Goal: Information Seeking & Learning: Check status

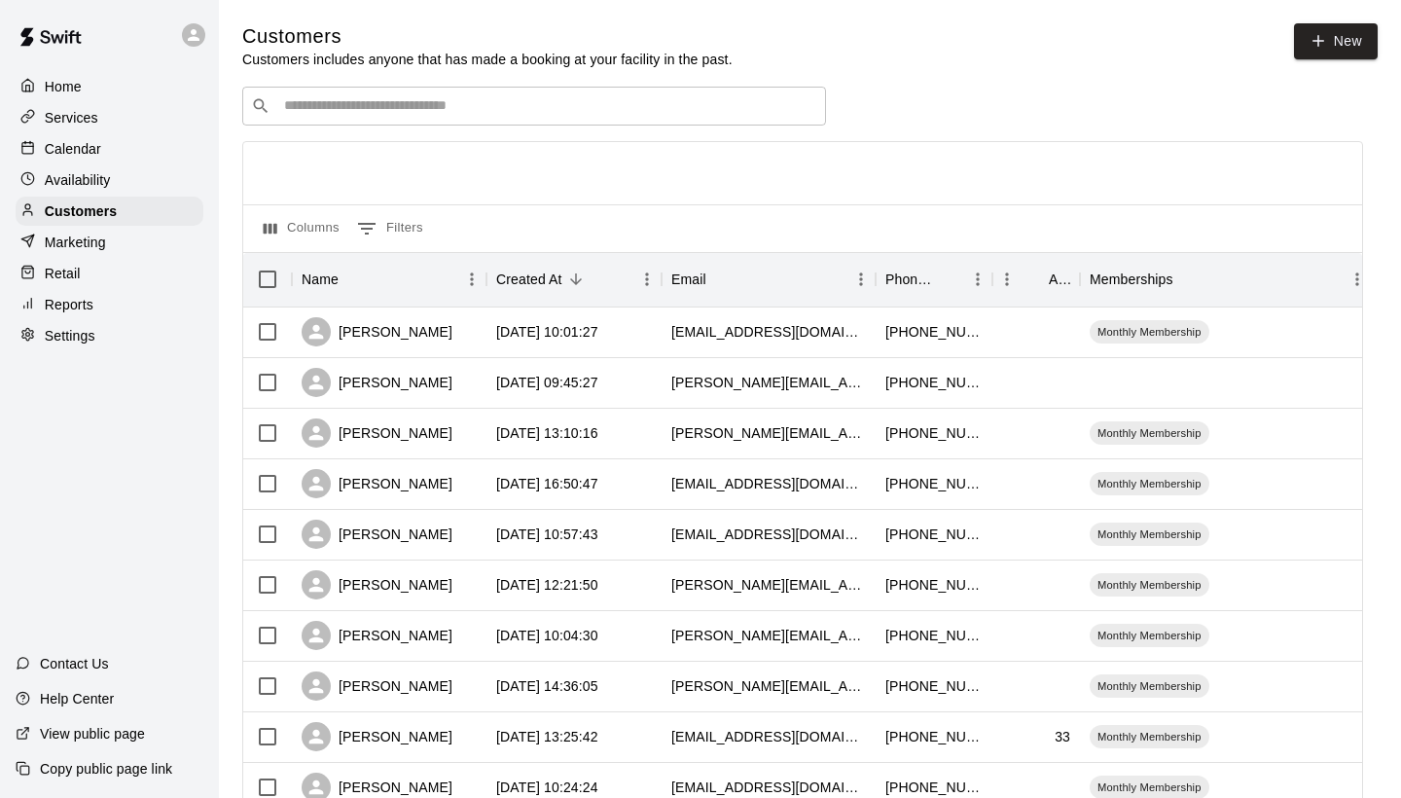
click at [573, 119] on div "​ ​" at bounding box center [534, 106] width 584 height 39
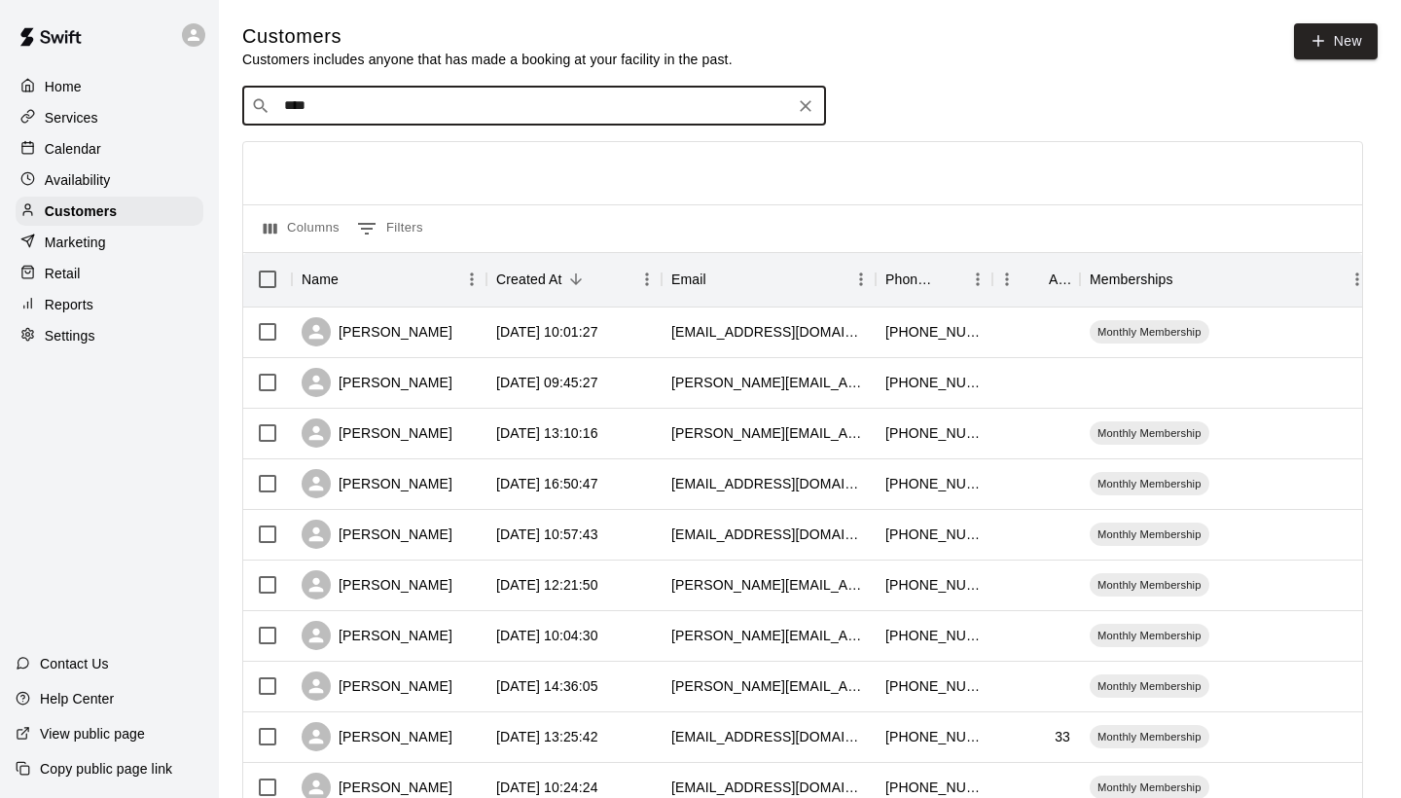
type input "*****"
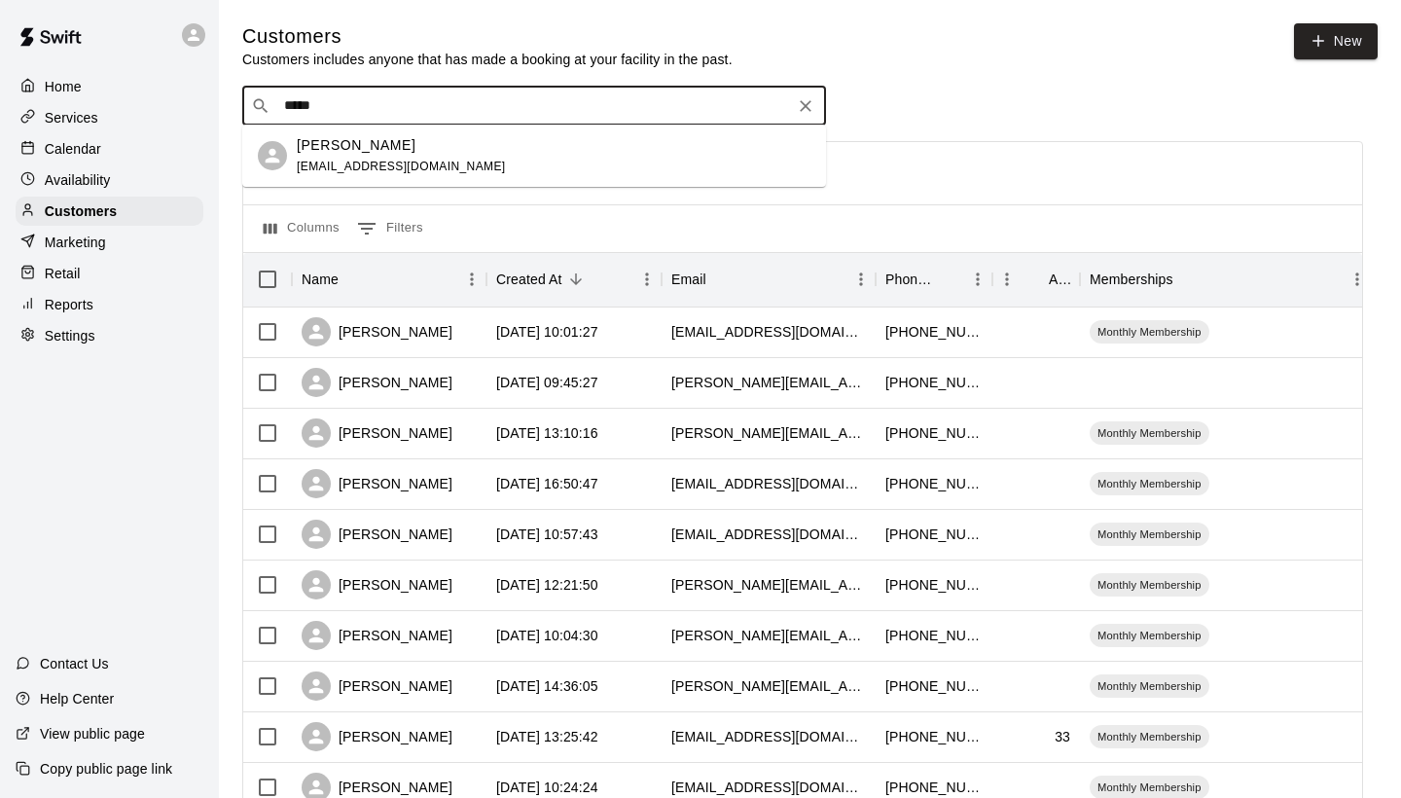
click at [416, 160] on span "[EMAIL_ADDRESS][DOMAIN_NAME]" at bounding box center [401, 167] width 209 height 14
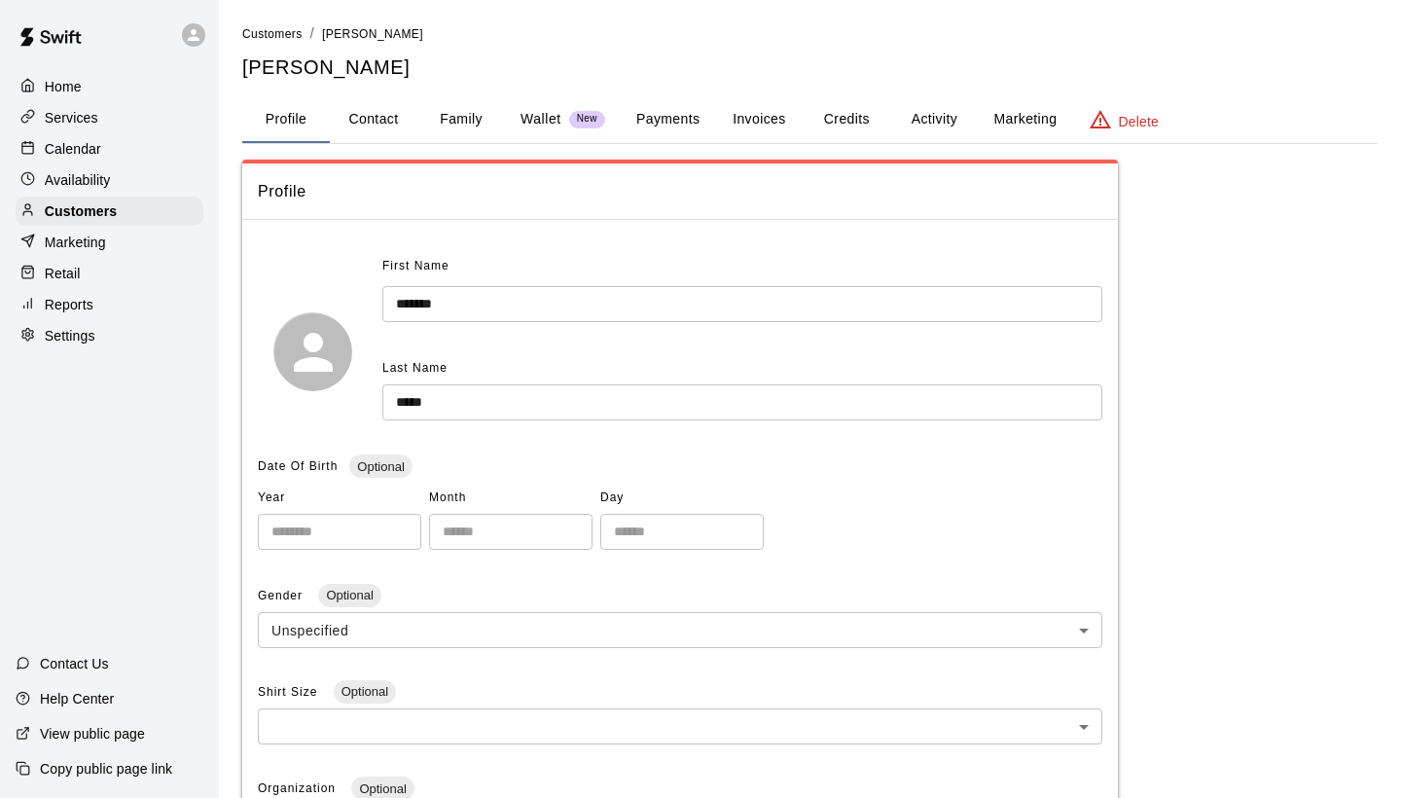
click at [457, 120] on button "Family" at bounding box center [461, 119] width 88 height 47
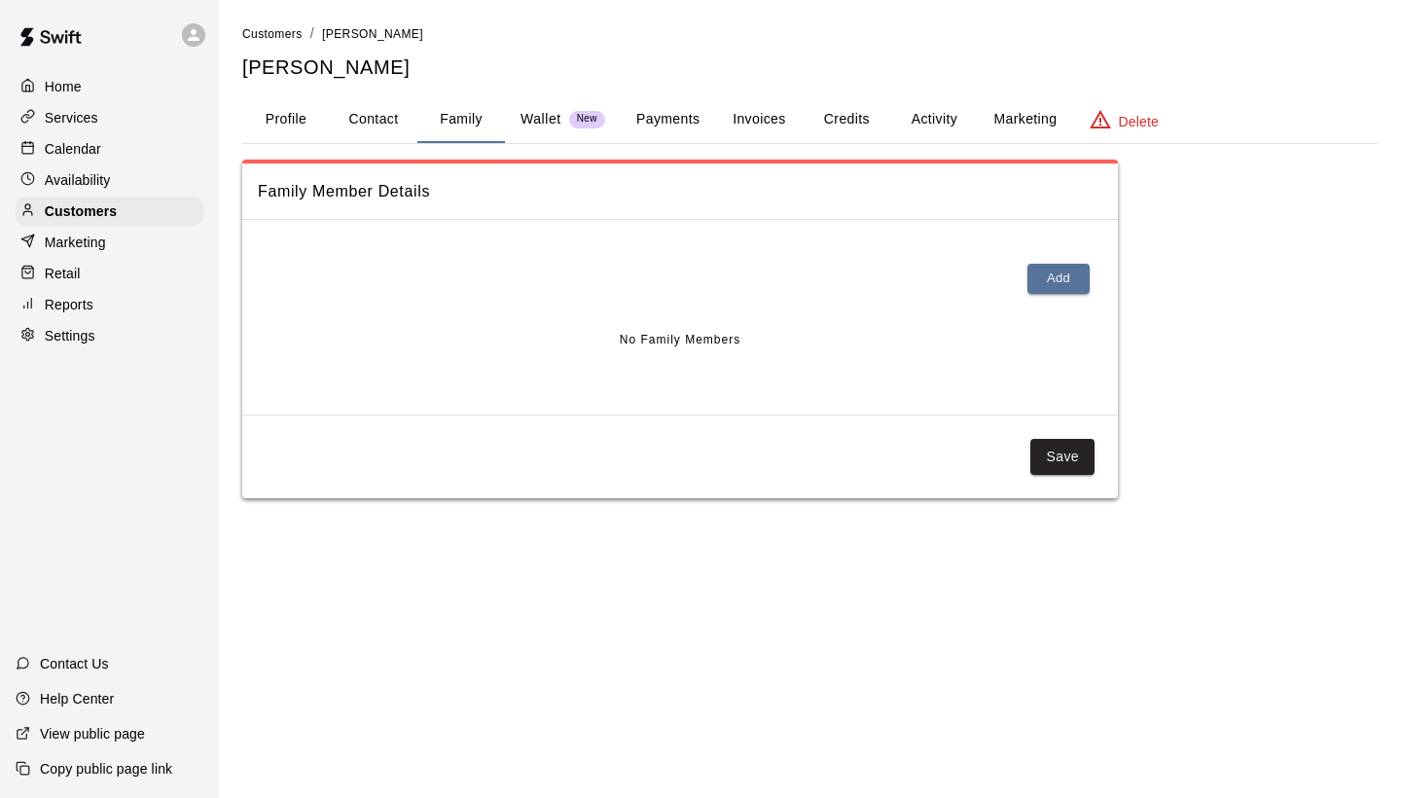
click at [732, 133] on button "Invoices" at bounding box center [759, 119] width 88 height 47
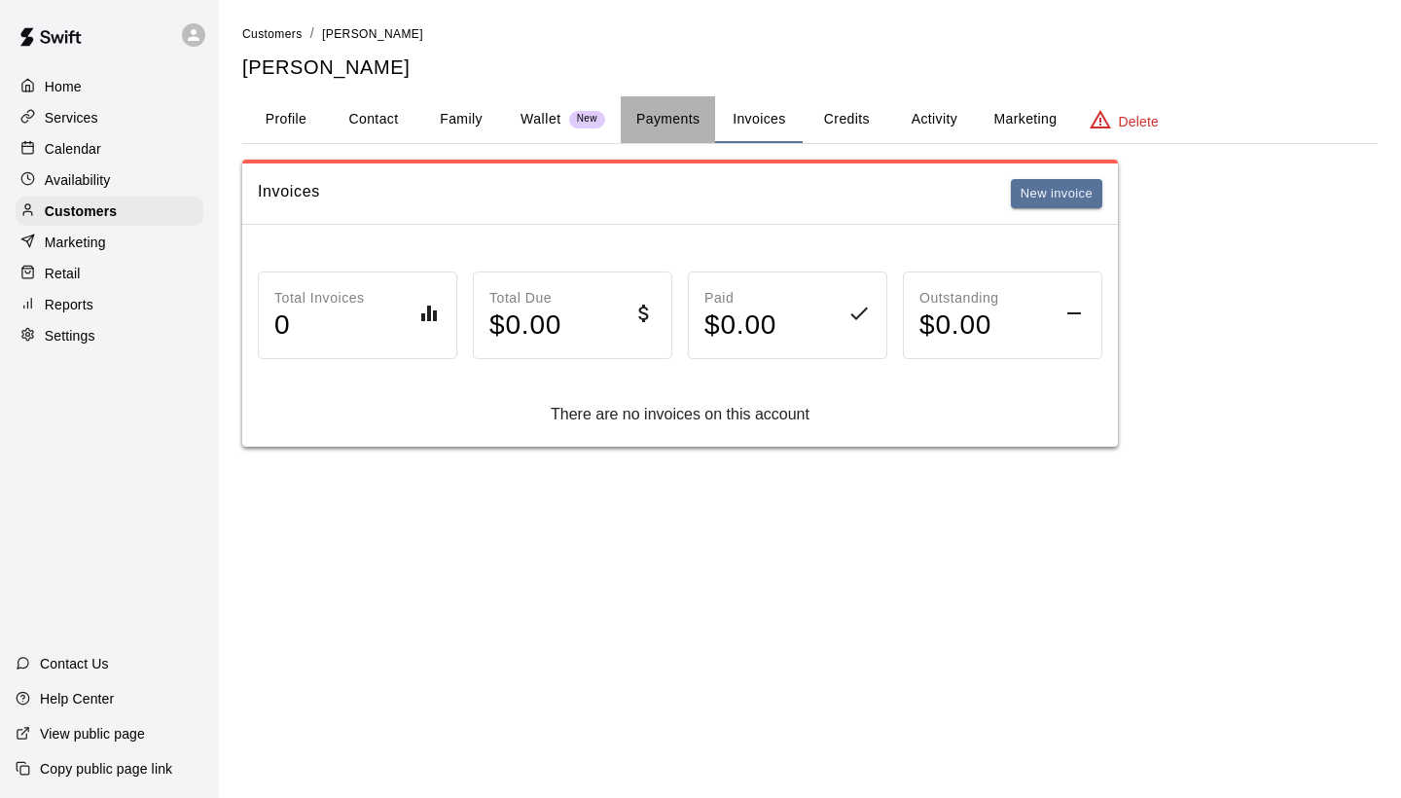
click at [691, 112] on button "Payments" at bounding box center [668, 119] width 94 height 47
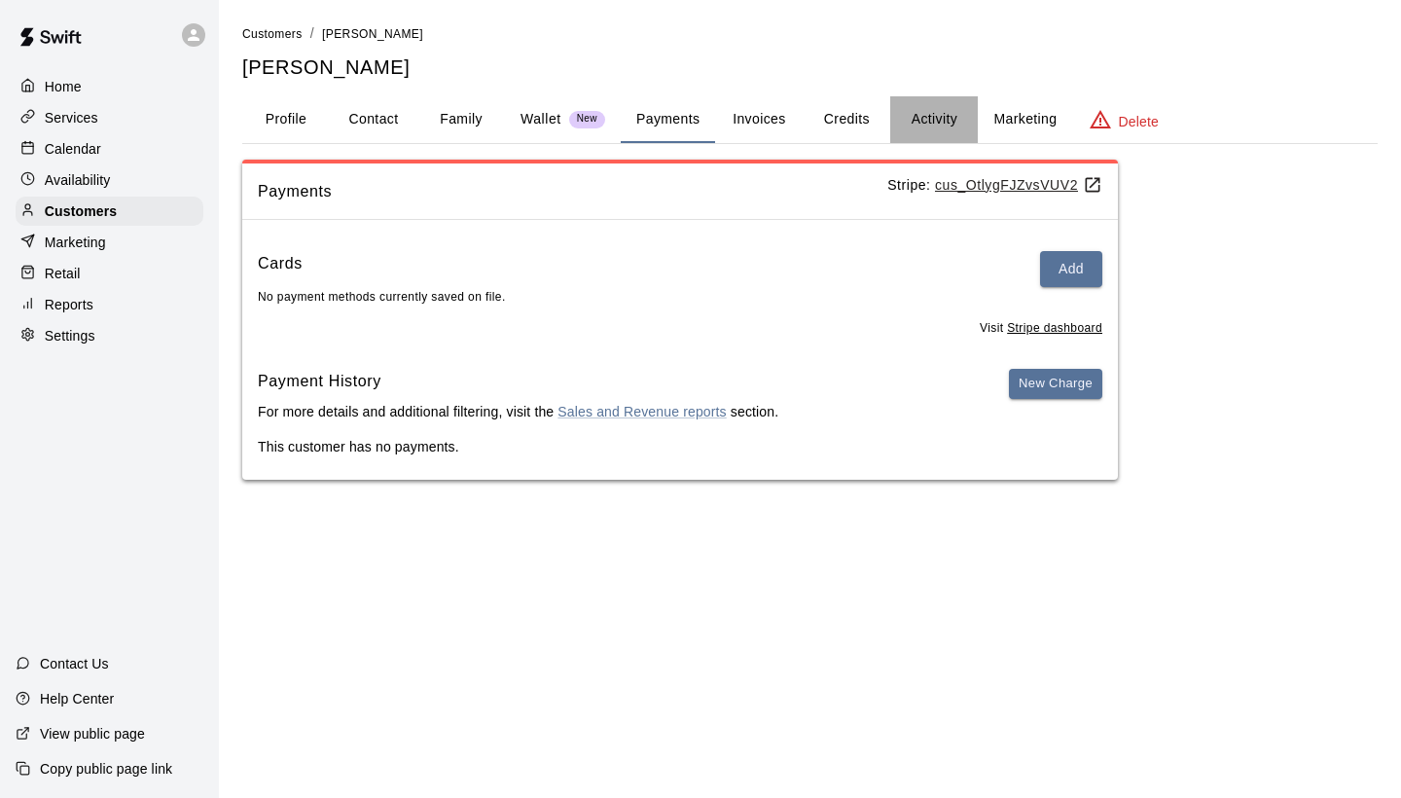
click at [926, 114] on button "Activity" at bounding box center [934, 119] width 88 height 47
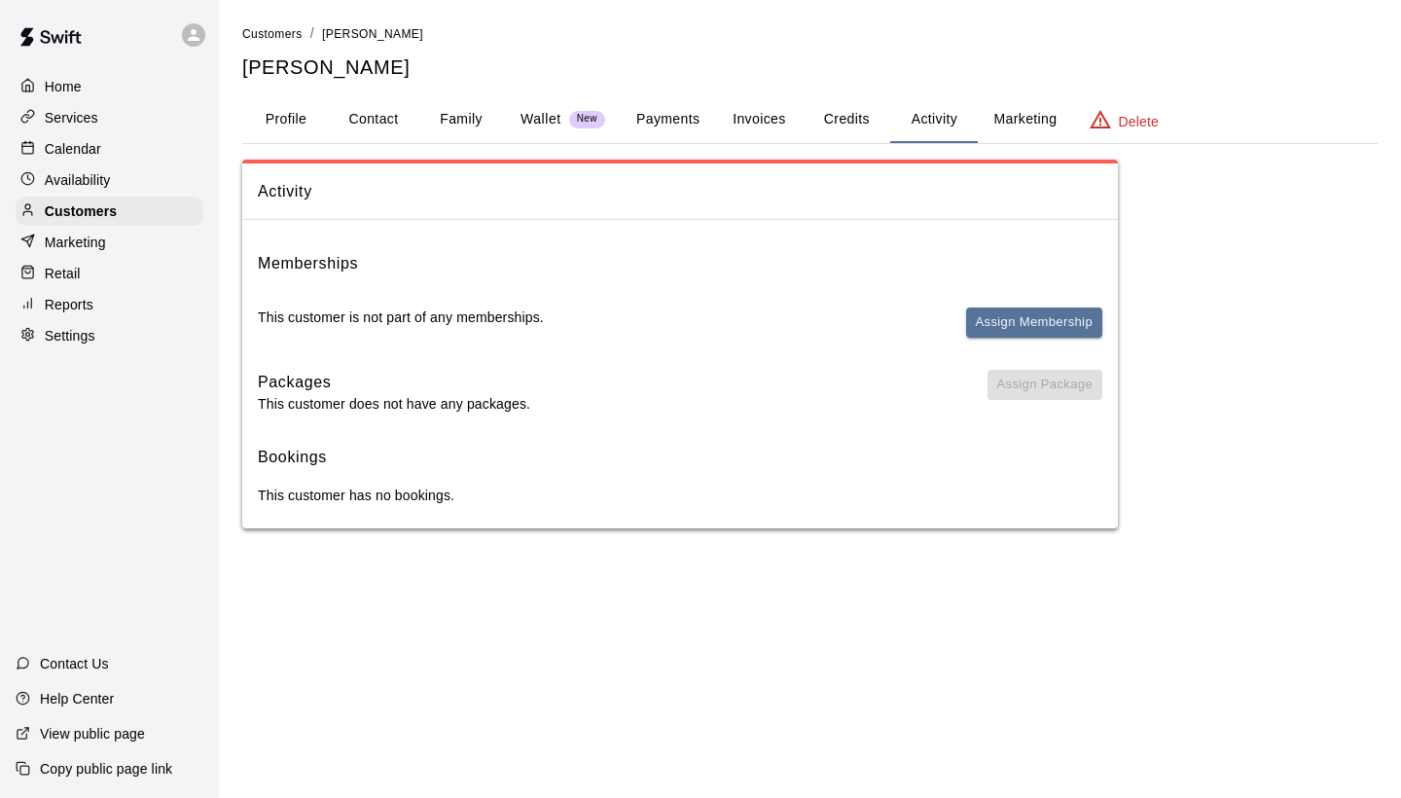
click at [307, 108] on button "Profile" at bounding box center [286, 119] width 88 height 47
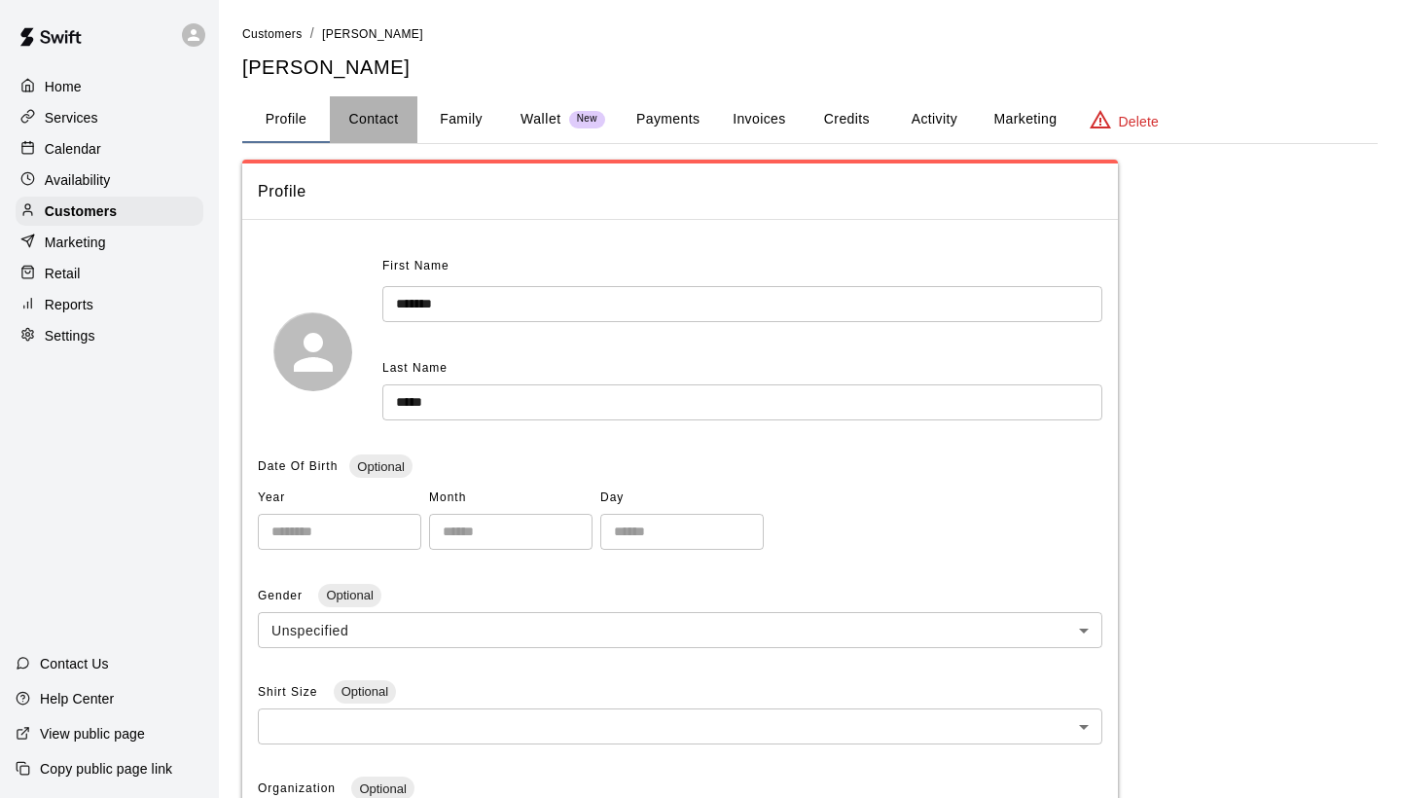
click at [369, 119] on button "Contact" at bounding box center [374, 119] width 88 height 47
select select "**"
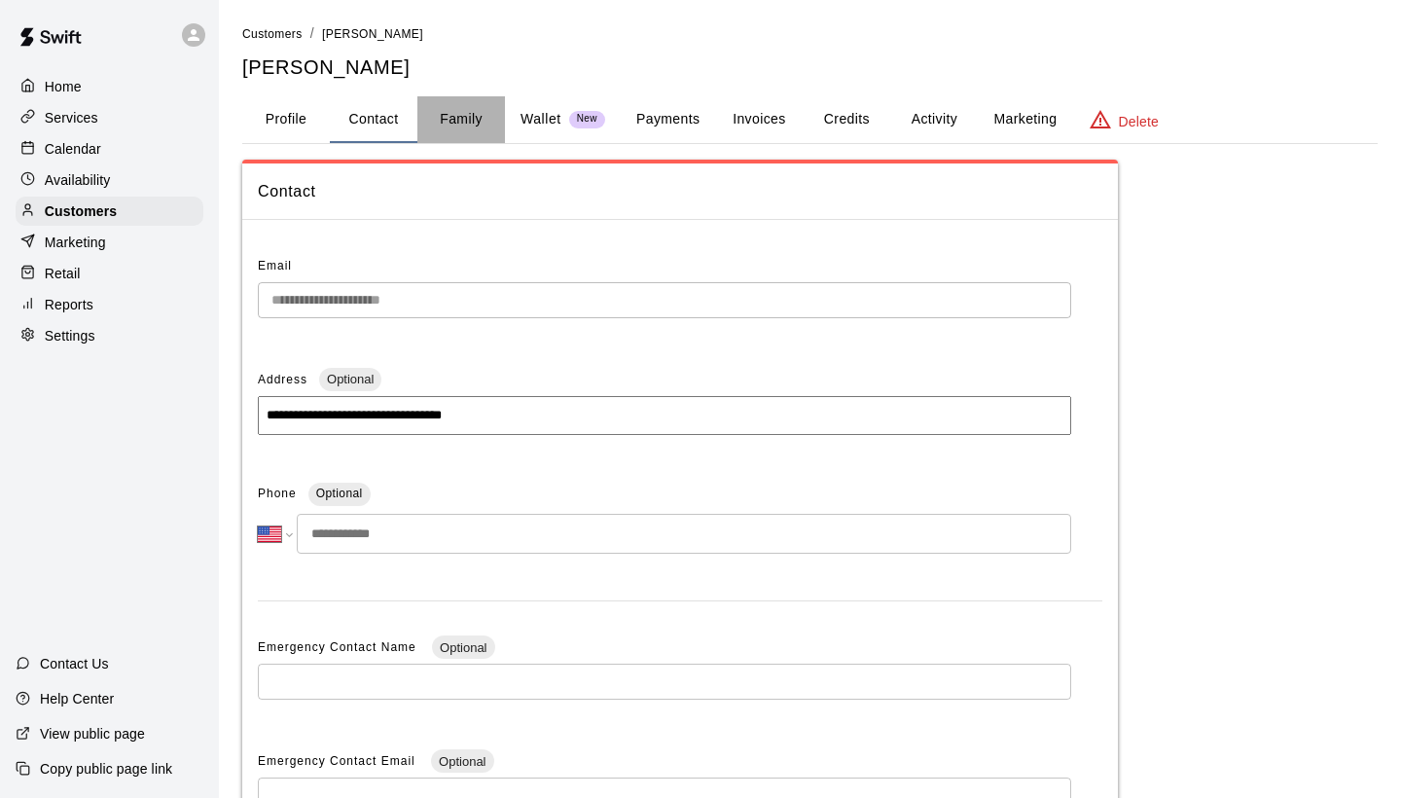
click at [463, 122] on button "Family" at bounding box center [461, 119] width 88 height 47
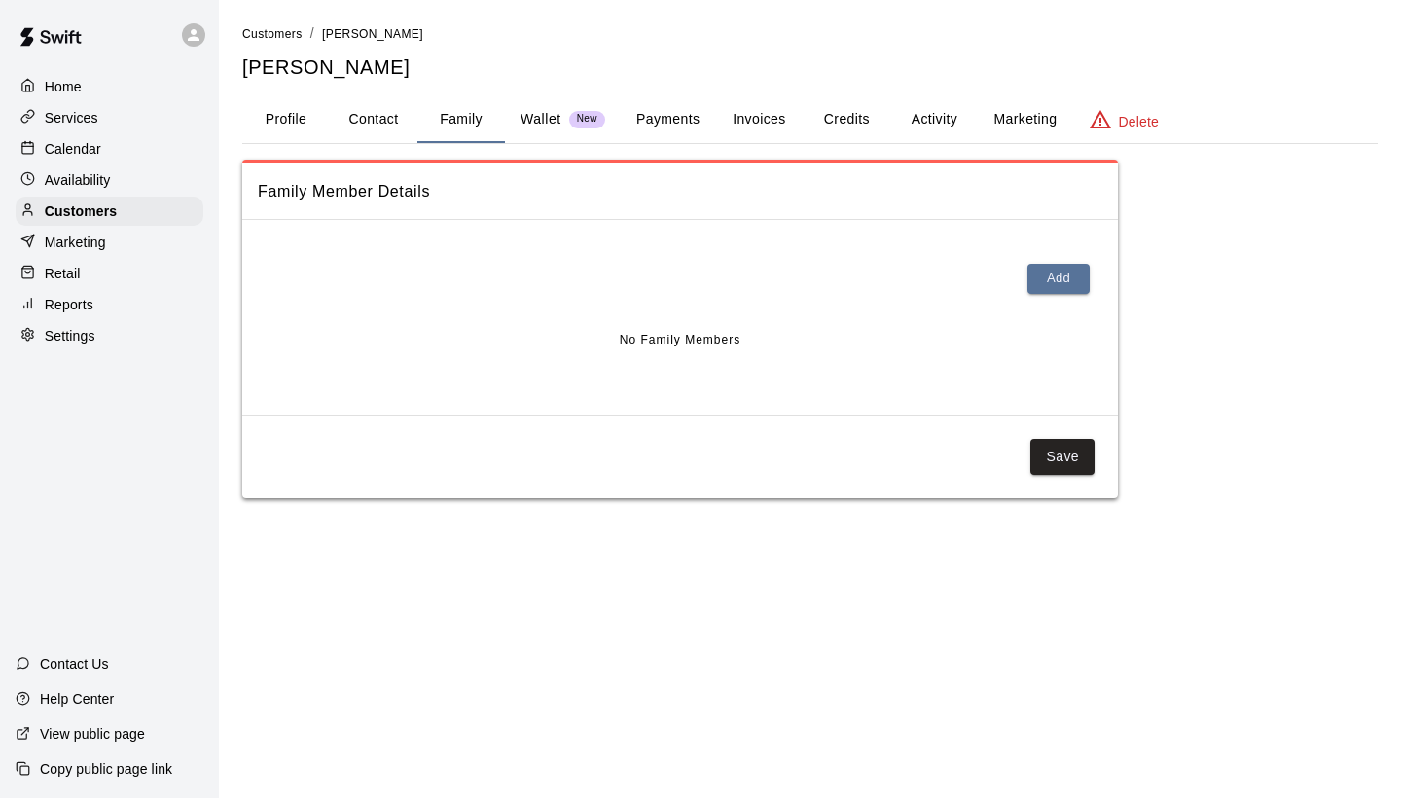
click at [531, 114] on p "Wallet" at bounding box center [541, 119] width 41 height 20
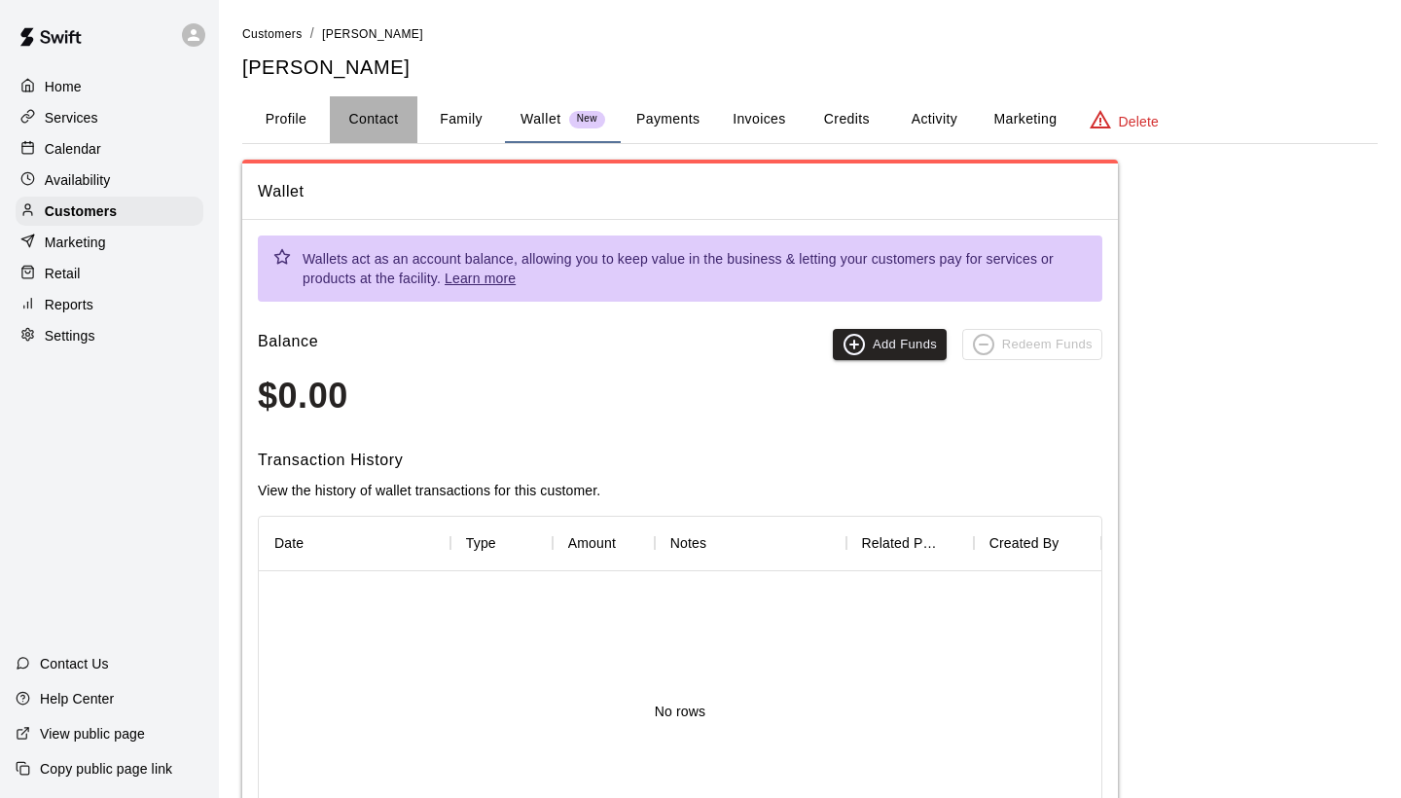
click at [397, 117] on button "Contact" at bounding box center [374, 119] width 88 height 47
select select "**"
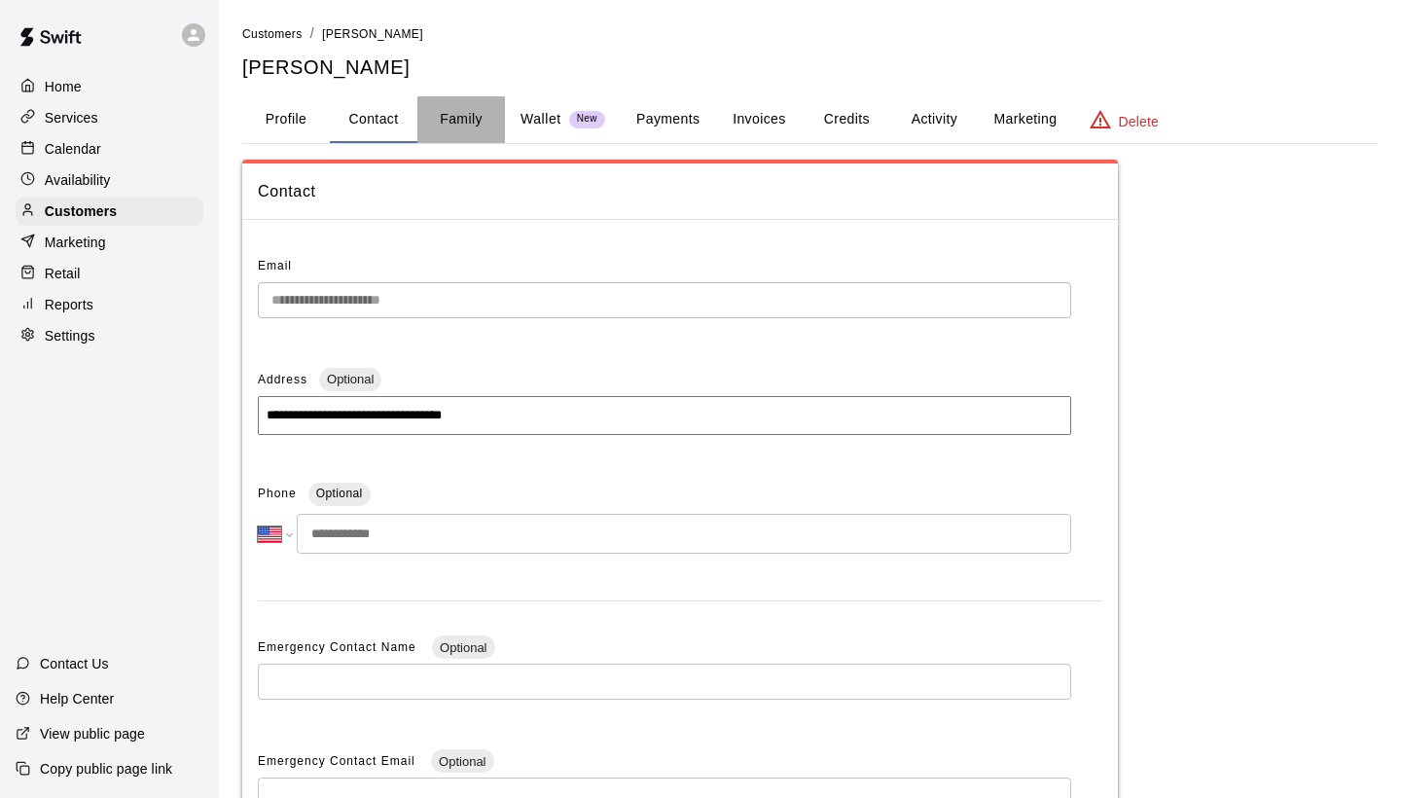
click at [471, 109] on button "Family" at bounding box center [461, 119] width 88 height 47
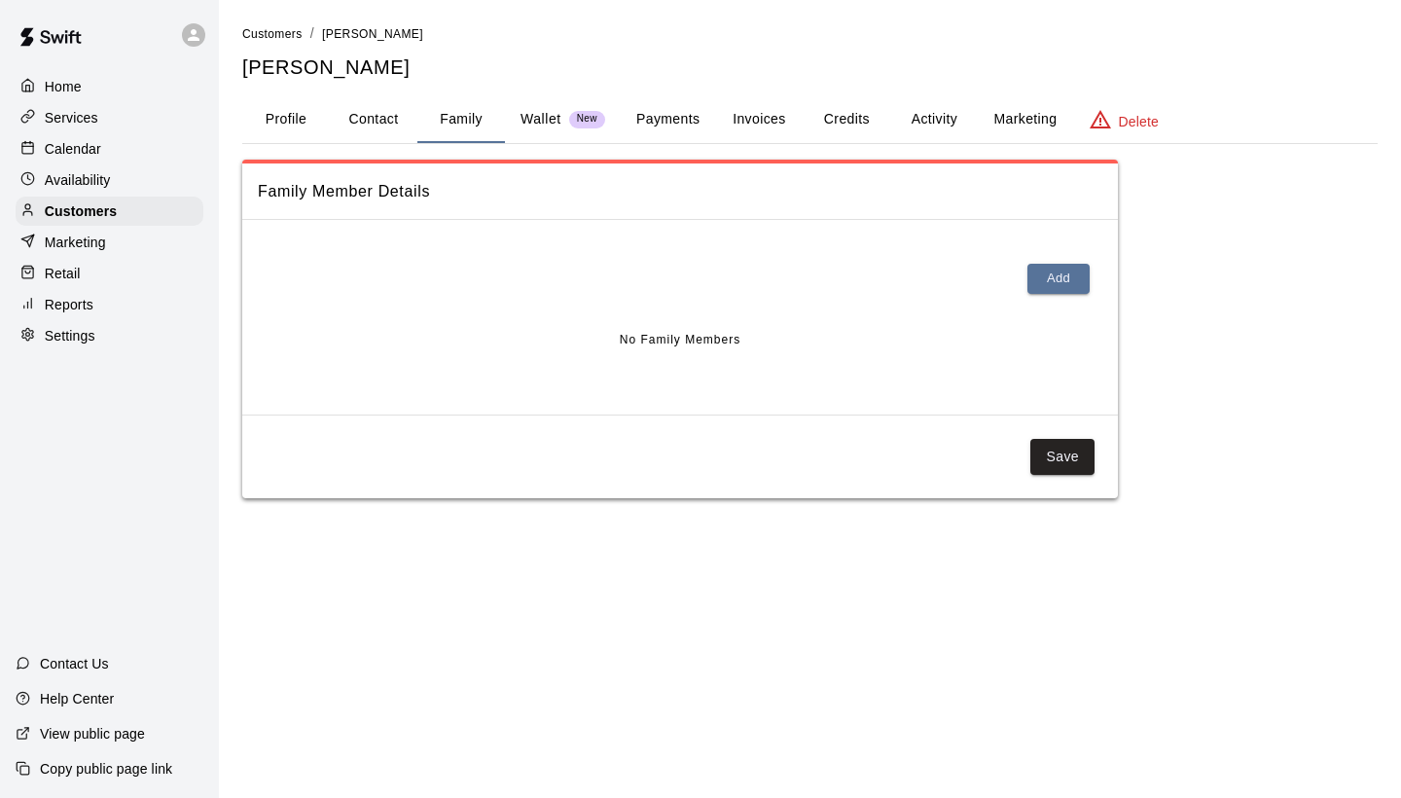
click at [68, 250] on p "Marketing" at bounding box center [75, 242] width 61 height 19
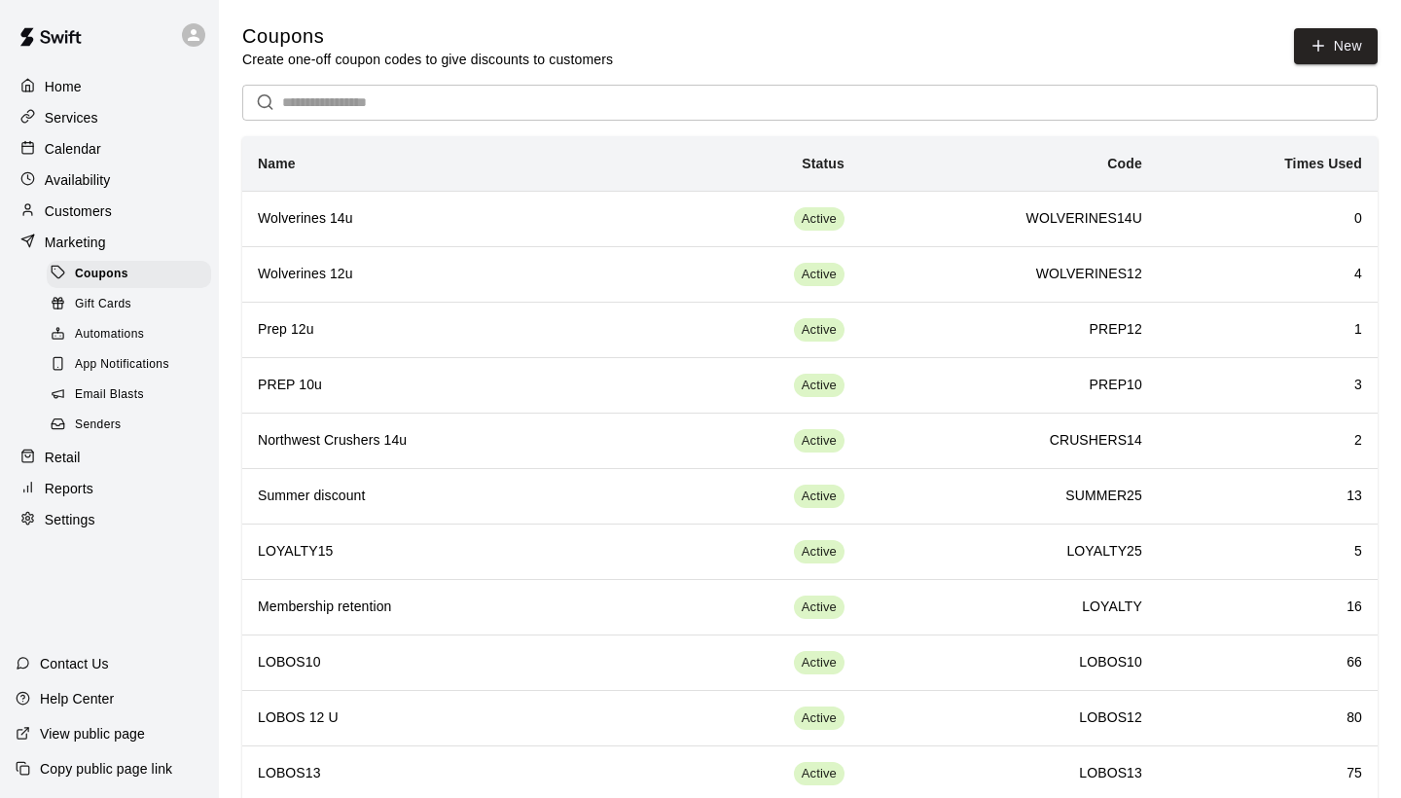
click at [89, 479] on p "Reports" at bounding box center [69, 488] width 49 height 19
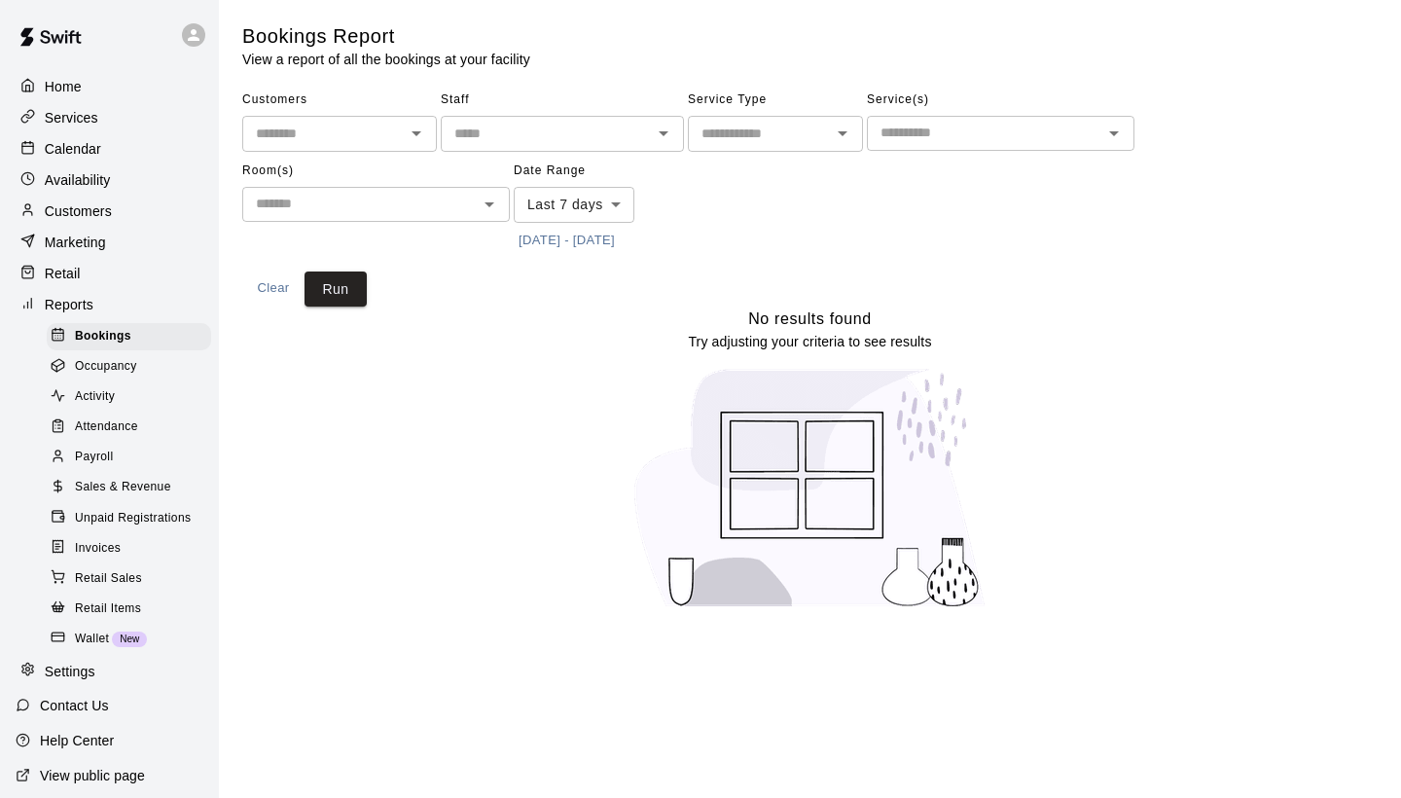
click at [369, 138] on input "text" at bounding box center [323, 134] width 151 height 24
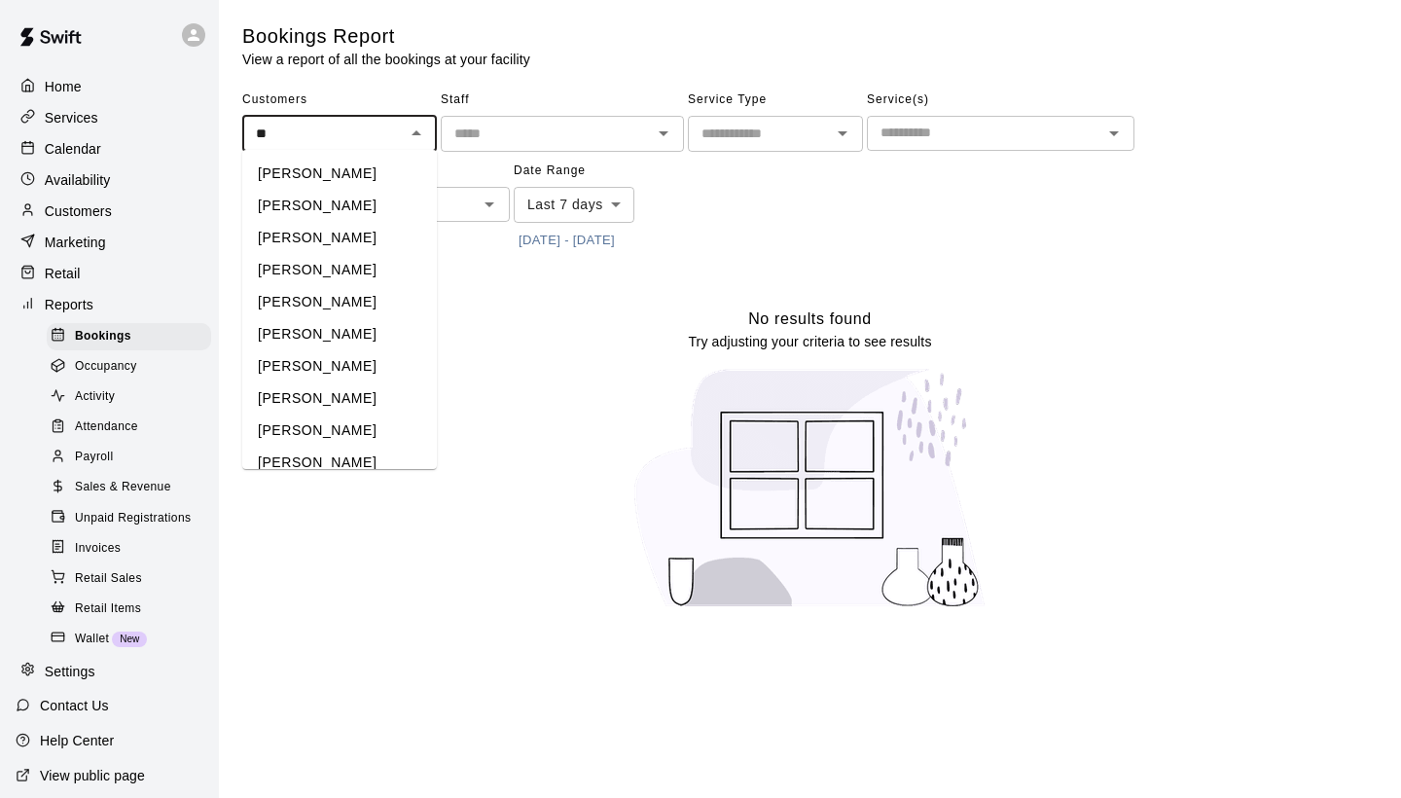
click at [335, 178] on li "[PERSON_NAME]" at bounding box center [339, 174] width 195 height 32
type input "**********"
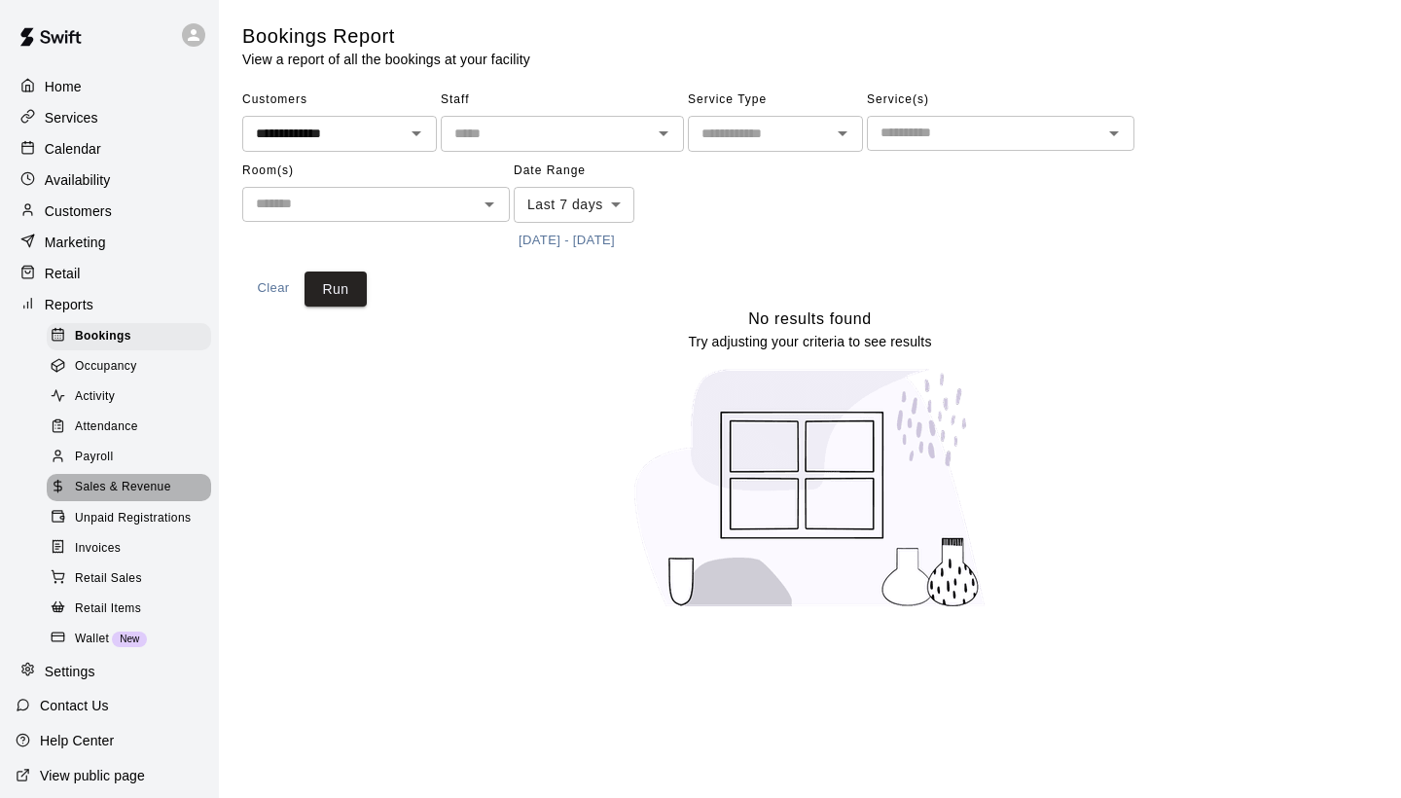
click at [113, 479] on span "Sales & Revenue" at bounding box center [123, 487] width 96 height 19
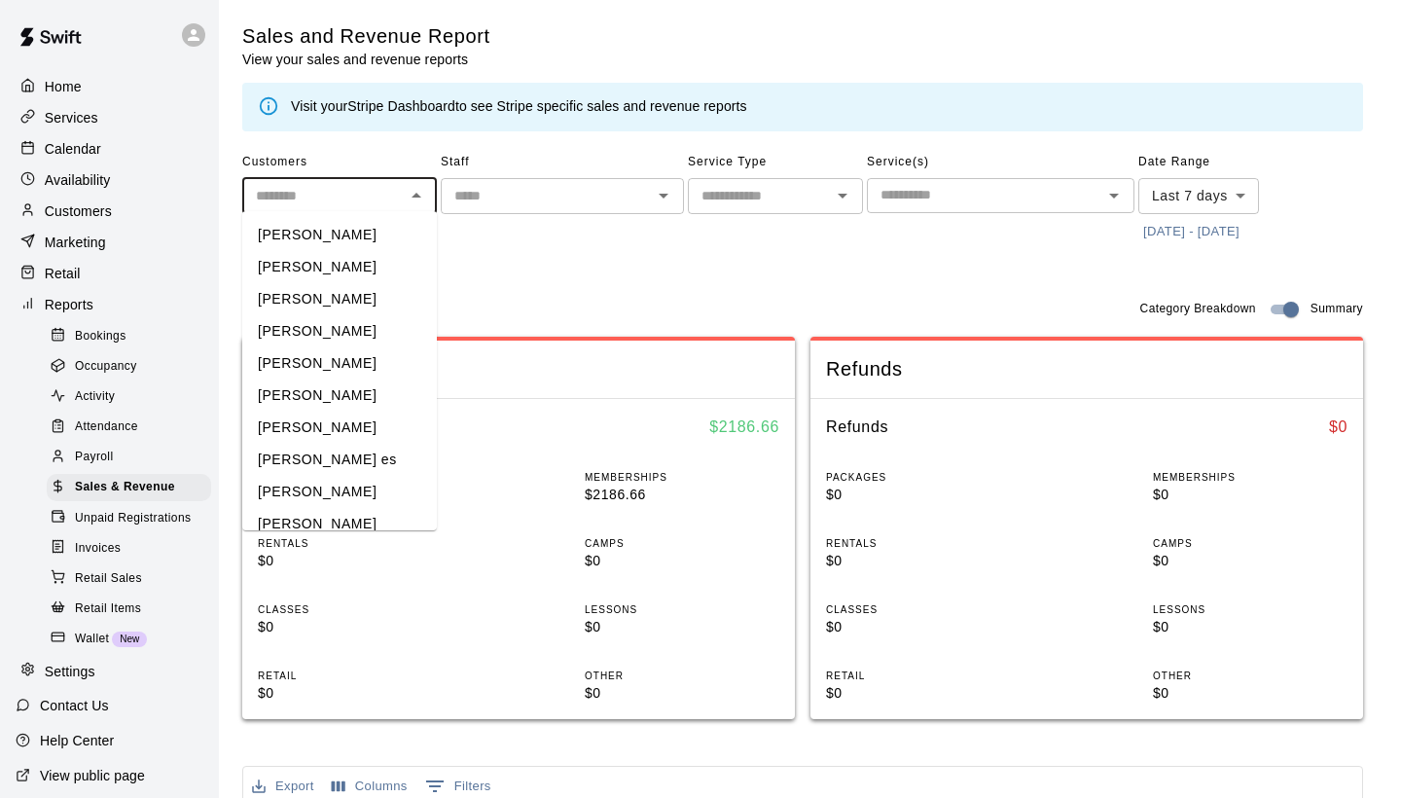
click at [356, 201] on input "text" at bounding box center [323, 196] width 151 height 24
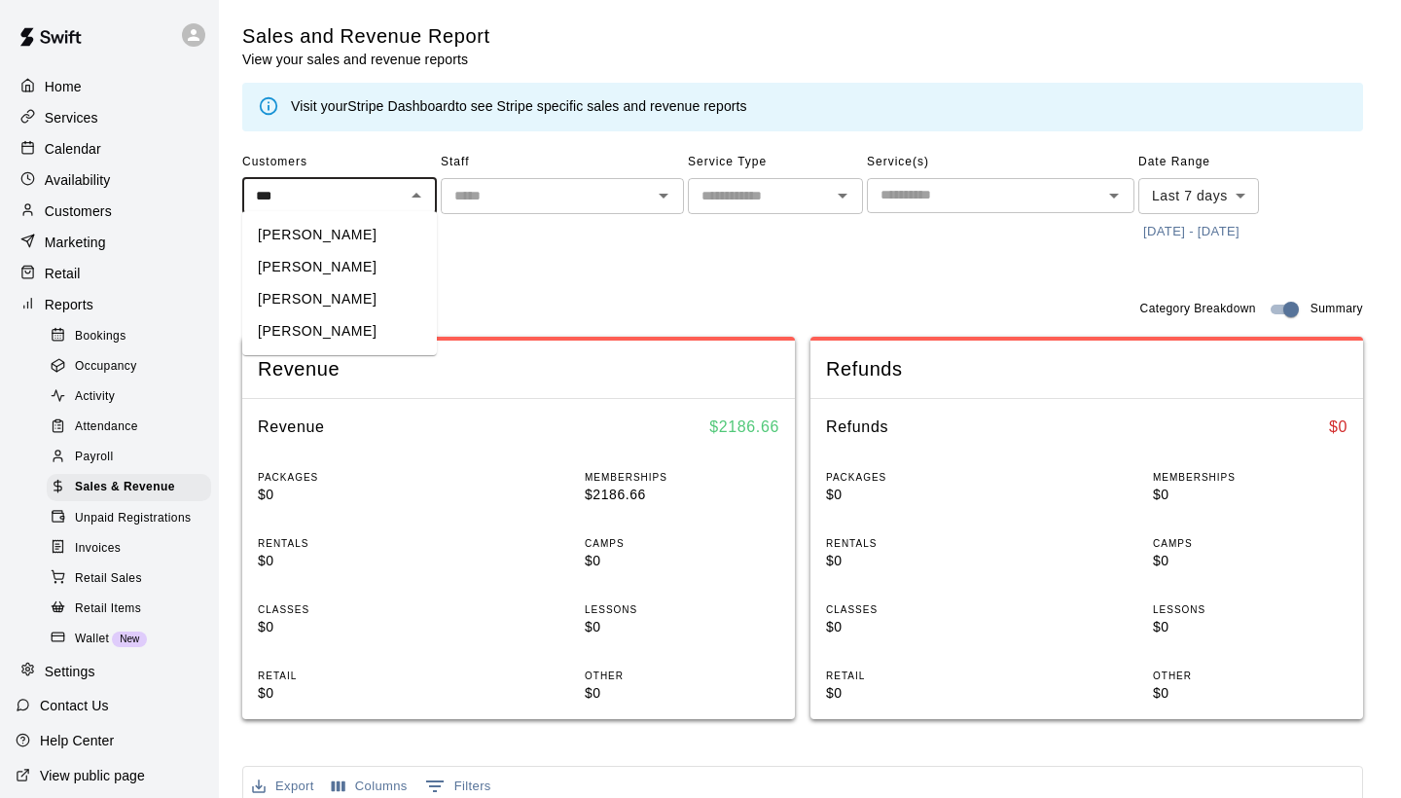
click at [323, 235] on li "[PERSON_NAME]" at bounding box center [339, 235] width 195 height 32
type input "**********"
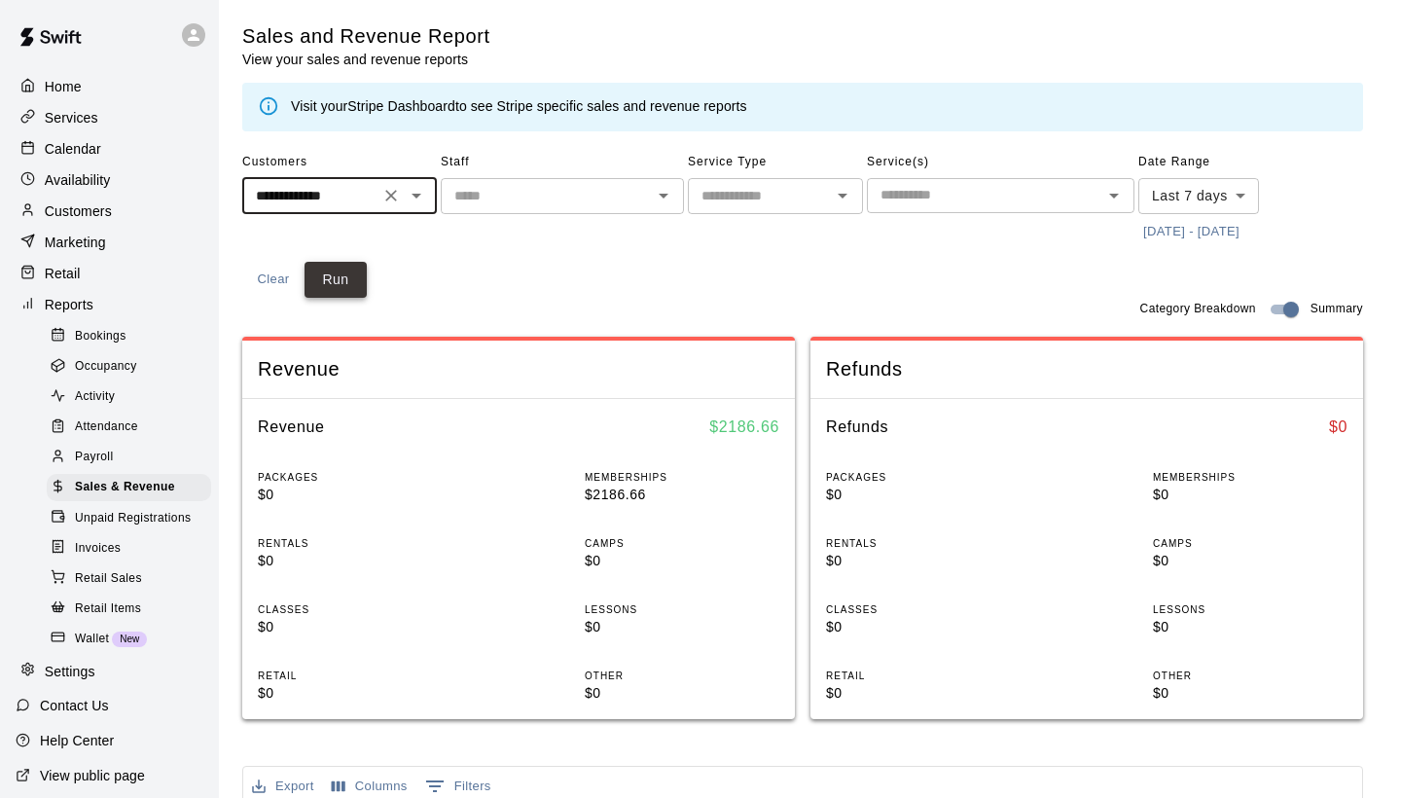
click at [343, 280] on button "Run" at bounding box center [336, 280] width 62 height 36
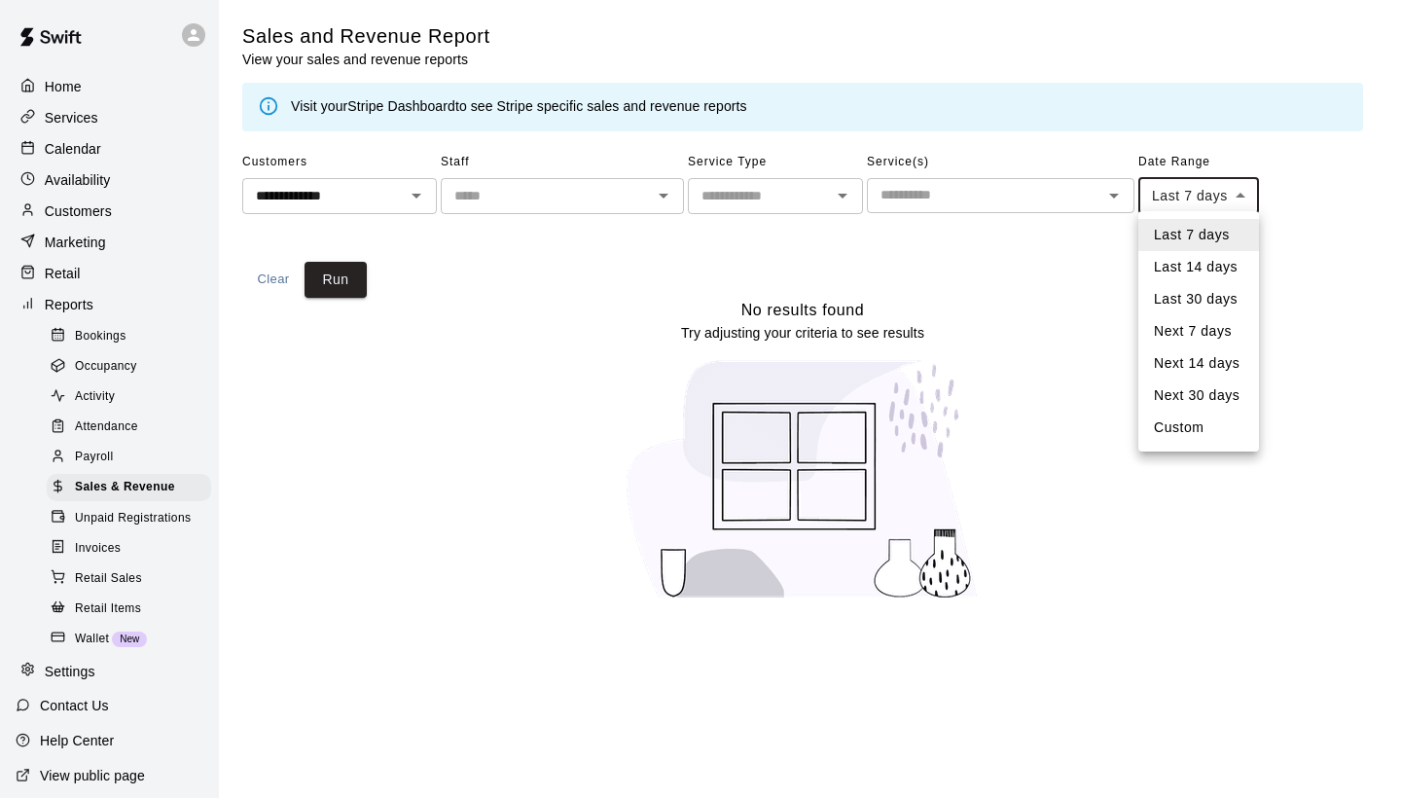
click at [1213, 188] on body "**********" at bounding box center [700, 312] width 1401 height 624
click at [1184, 296] on li "Last 30 days" at bounding box center [1198, 299] width 121 height 32
type input "*****"
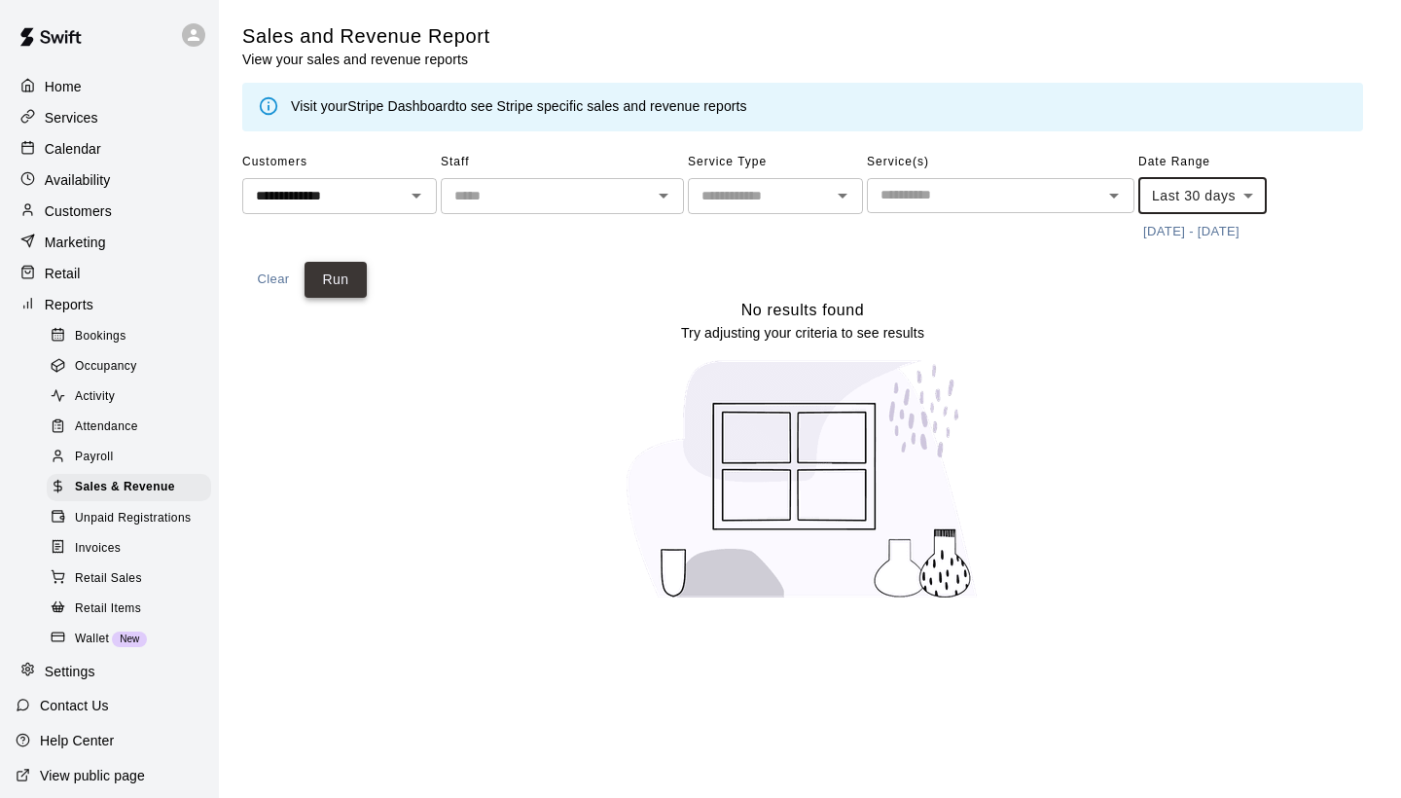
click at [332, 286] on button "Run" at bounding box center [336, 280] width 62 height 36
click at [1240, 227] on button "[DATE] - [DATE]" at bounding box center [1191, 232] width 106 height 30
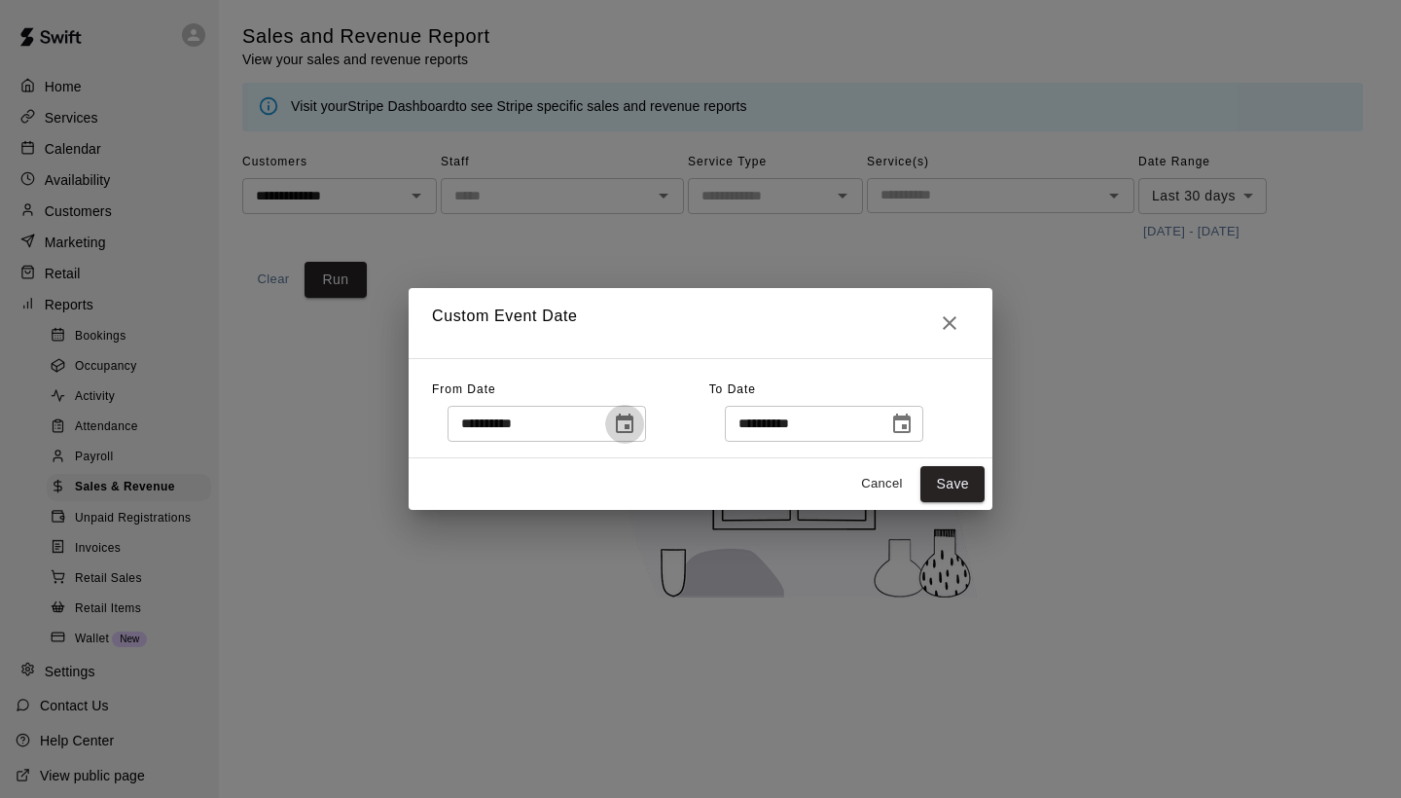
click at [634, 423] on icon "Choose date, selected date is Sep 12, 2025" at bounding box center [624, 424] width 23 height 23
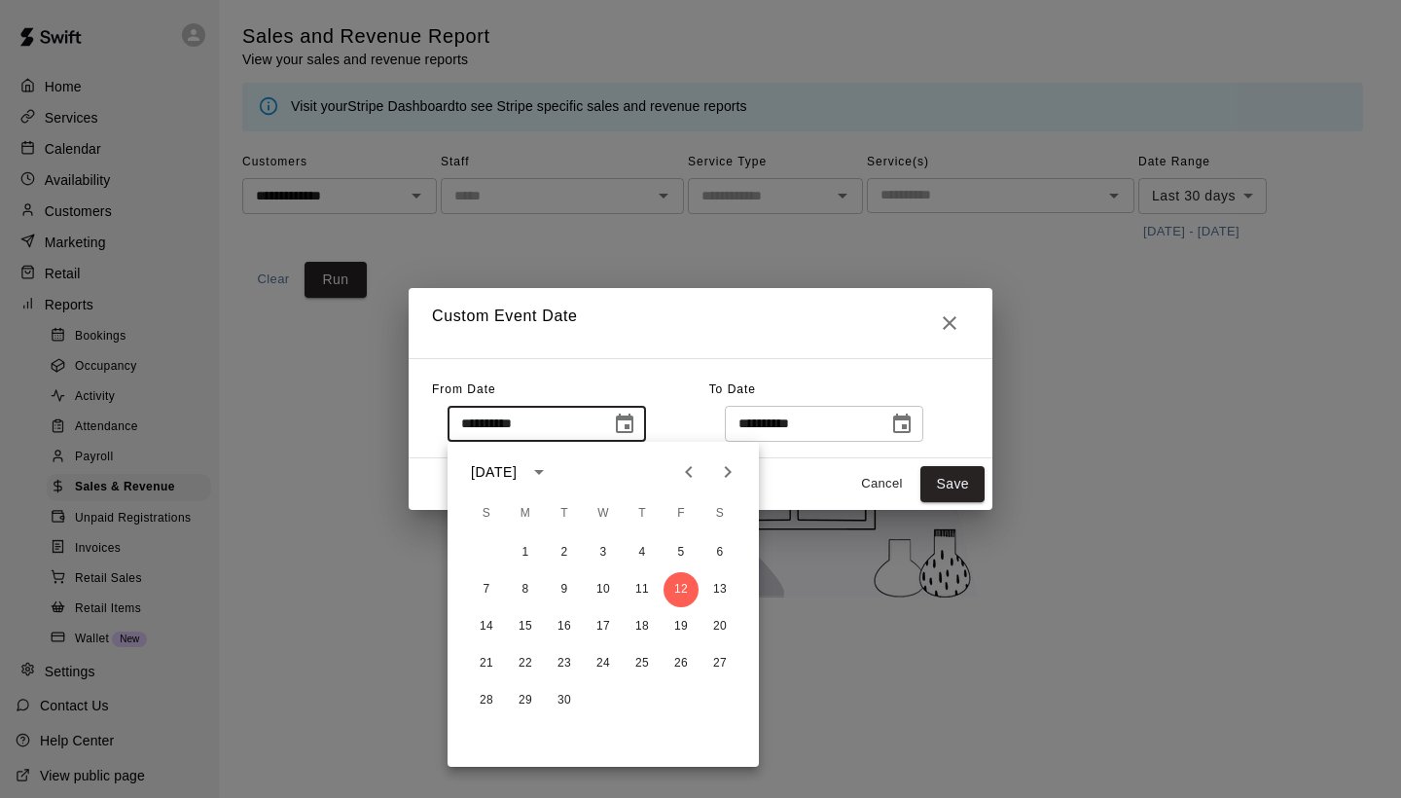
click at [551, 480] on icon "calendar view is open, switch to year view" at bounding box center [538, 471] width 23 height 23
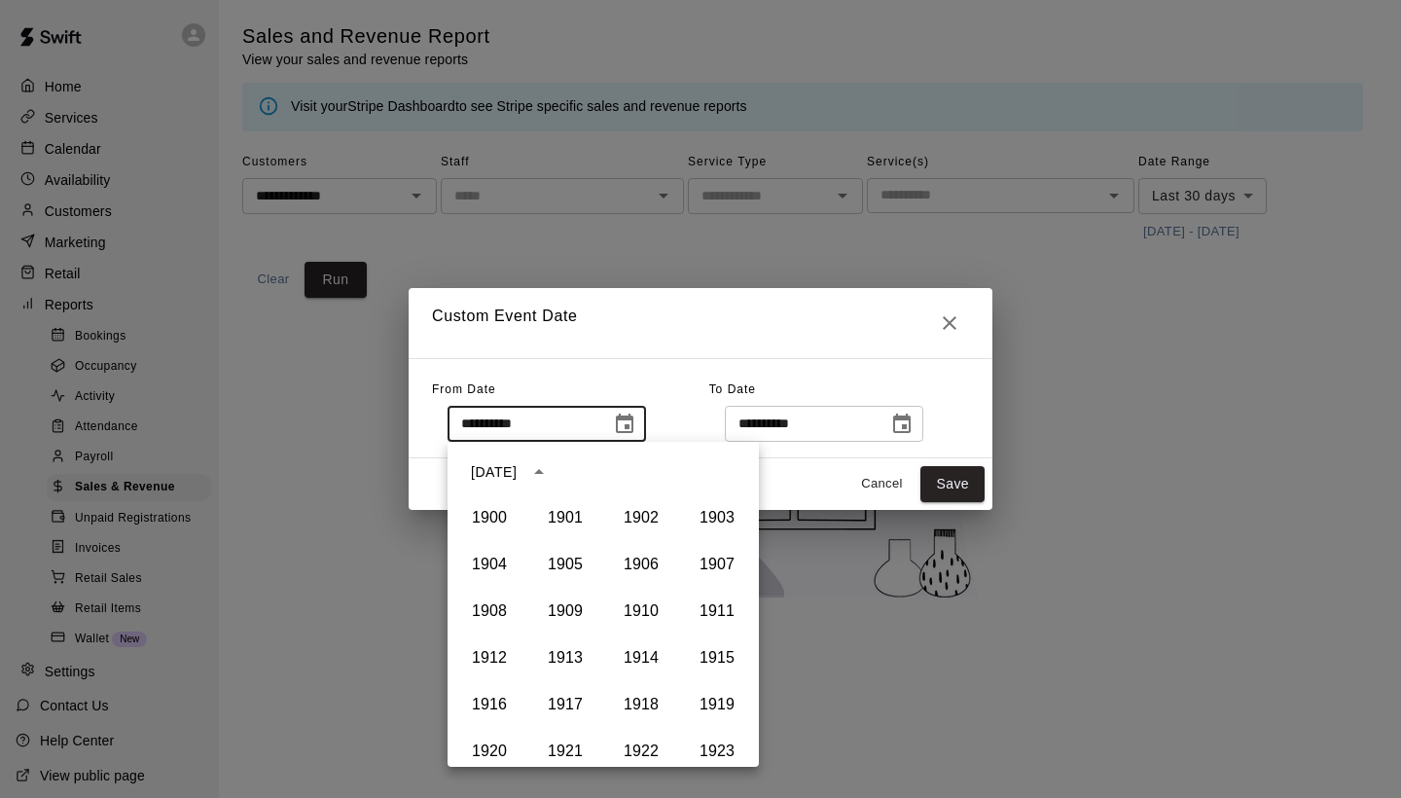
scroll to position [1335, 0]
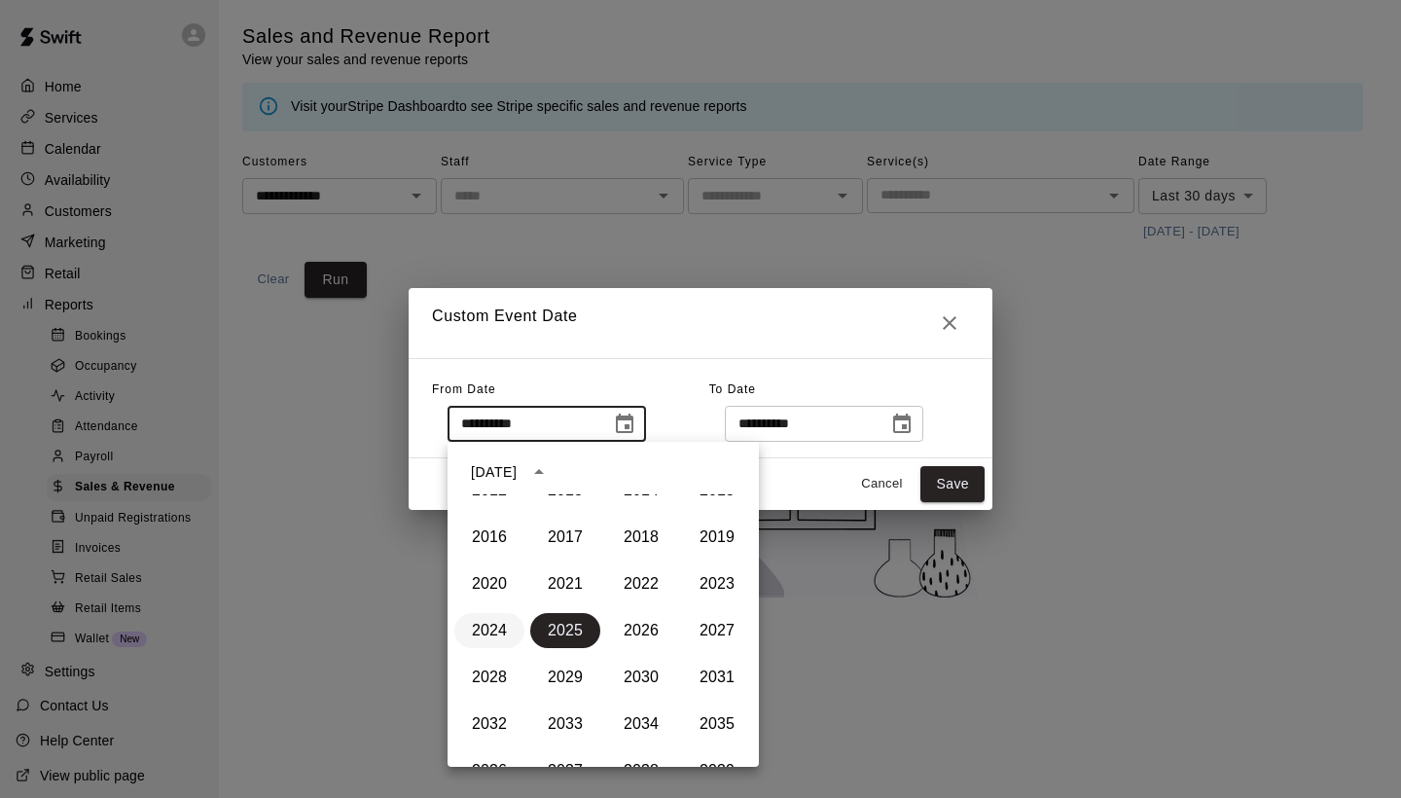
click at [486, 639] on button "2024" at bounding box center [489, 630] width 70 height 35
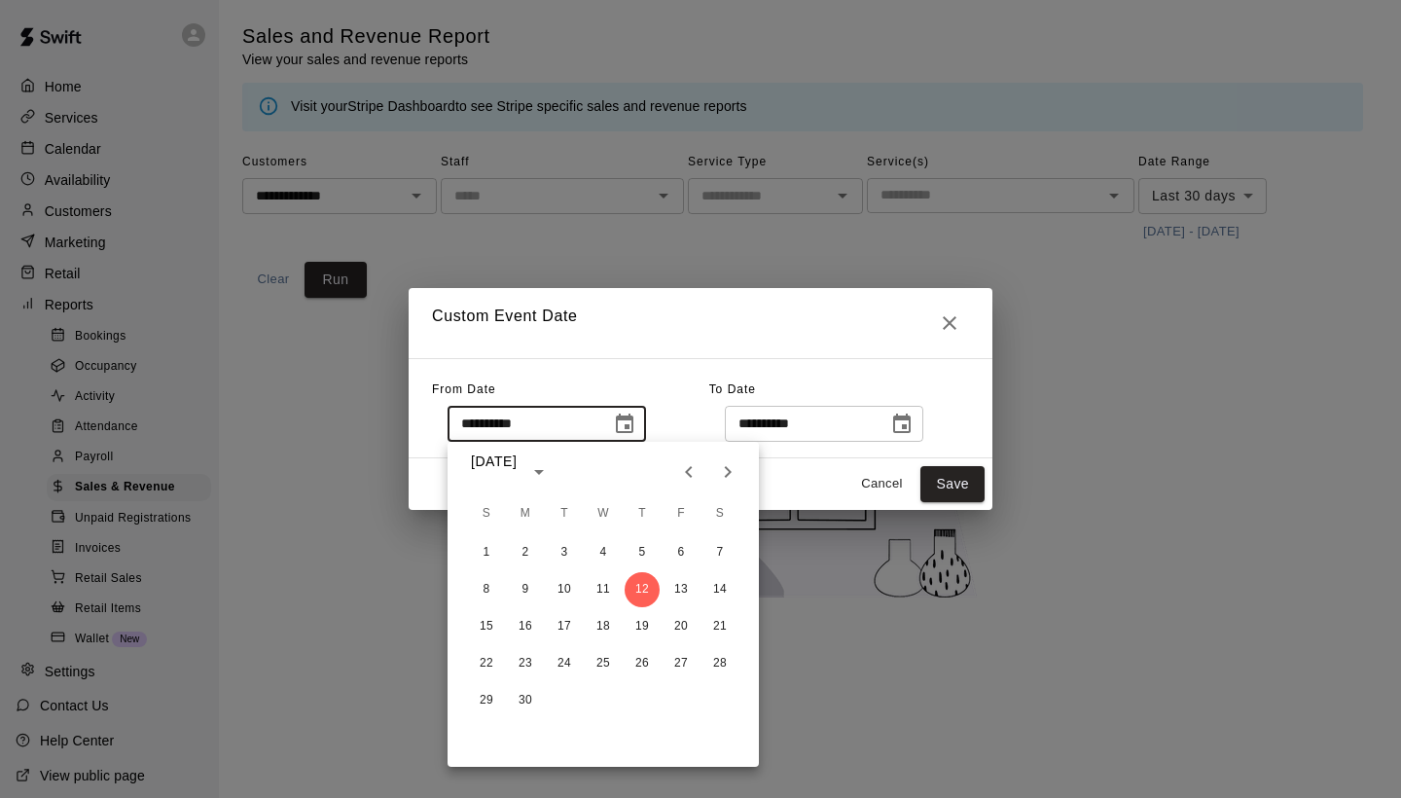
type input "**********"
click at [977, 485] on button "Save" at bounding box center [953, 484] width 64 height 36
type input "******"
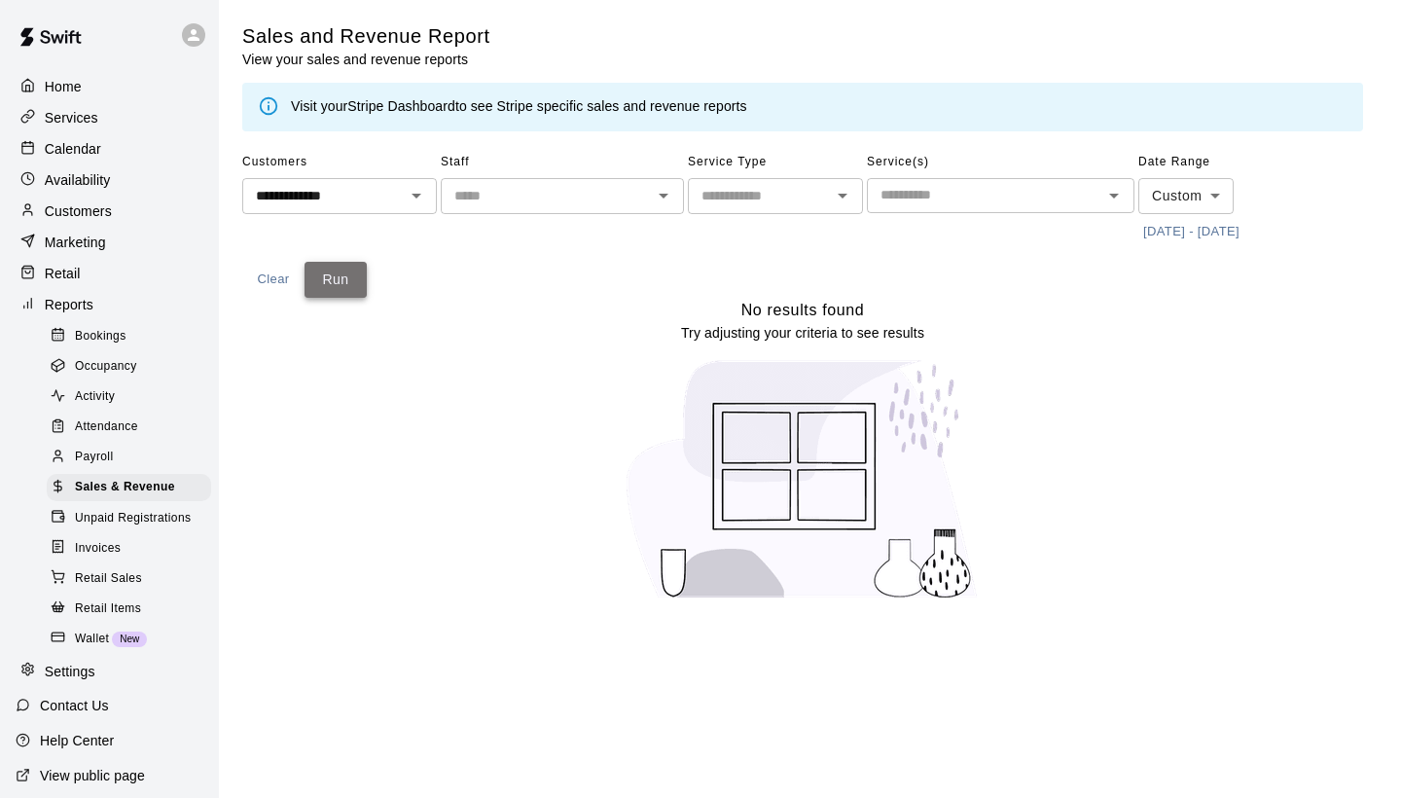
click at [336, 265] on button "Run" at bounding box center [336, 280] width 62 height 36
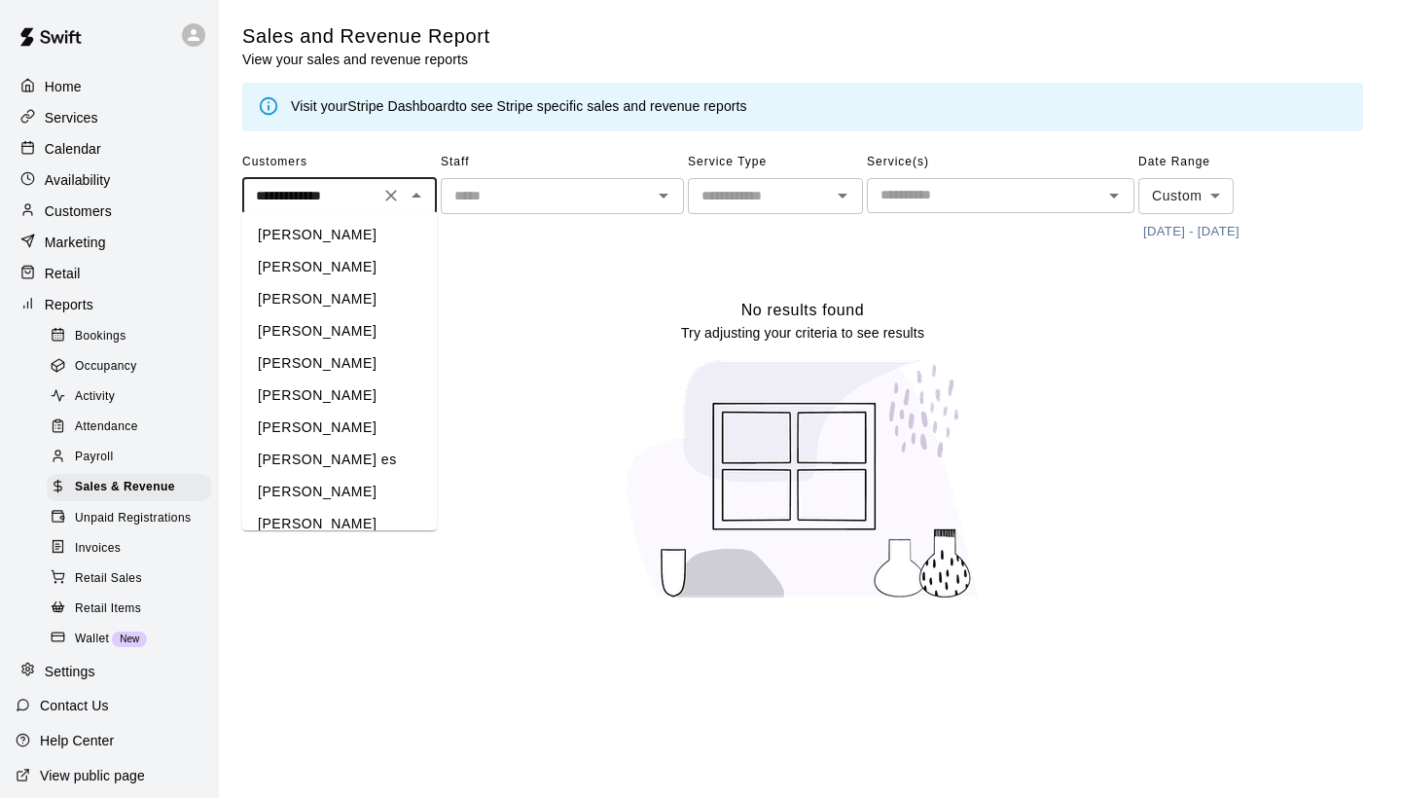
click at [316, 193] on input "**********" at bounding box center [311, 196] width 126 height 24
click at [390, 191] on icon "Clear" at bounding box center [390, 195] width 19 height 19
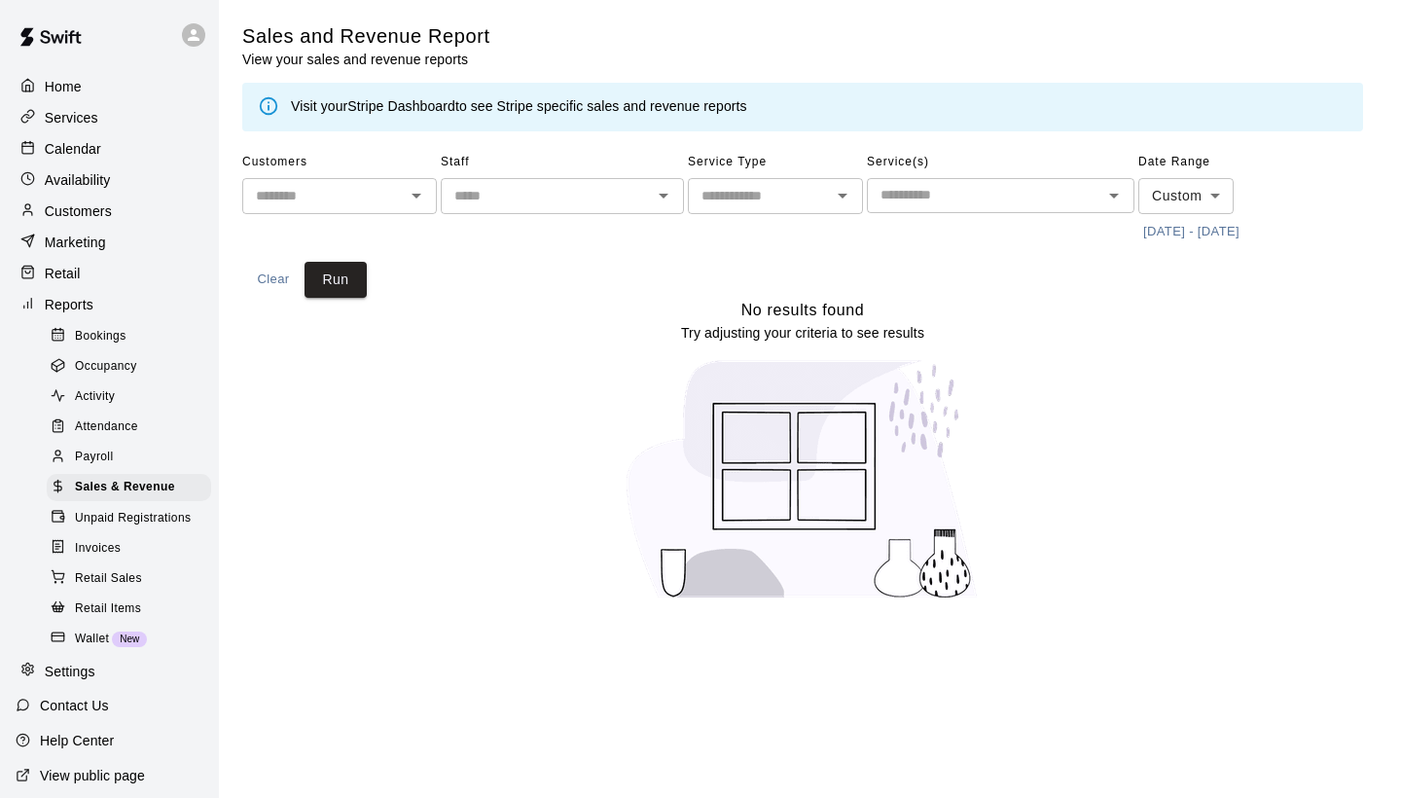
click at [539, 253] on div "Customers ​ Staff ​ Service Type ​ Service(s) ​ Date Range Custom ****** ​ [DAT…" at bounding box center [802, 222] width 1121 height 151
click at [1171, 231] on button "[DATE] - [DATE]" at bounding box center [1191, 232] width 106 height 30
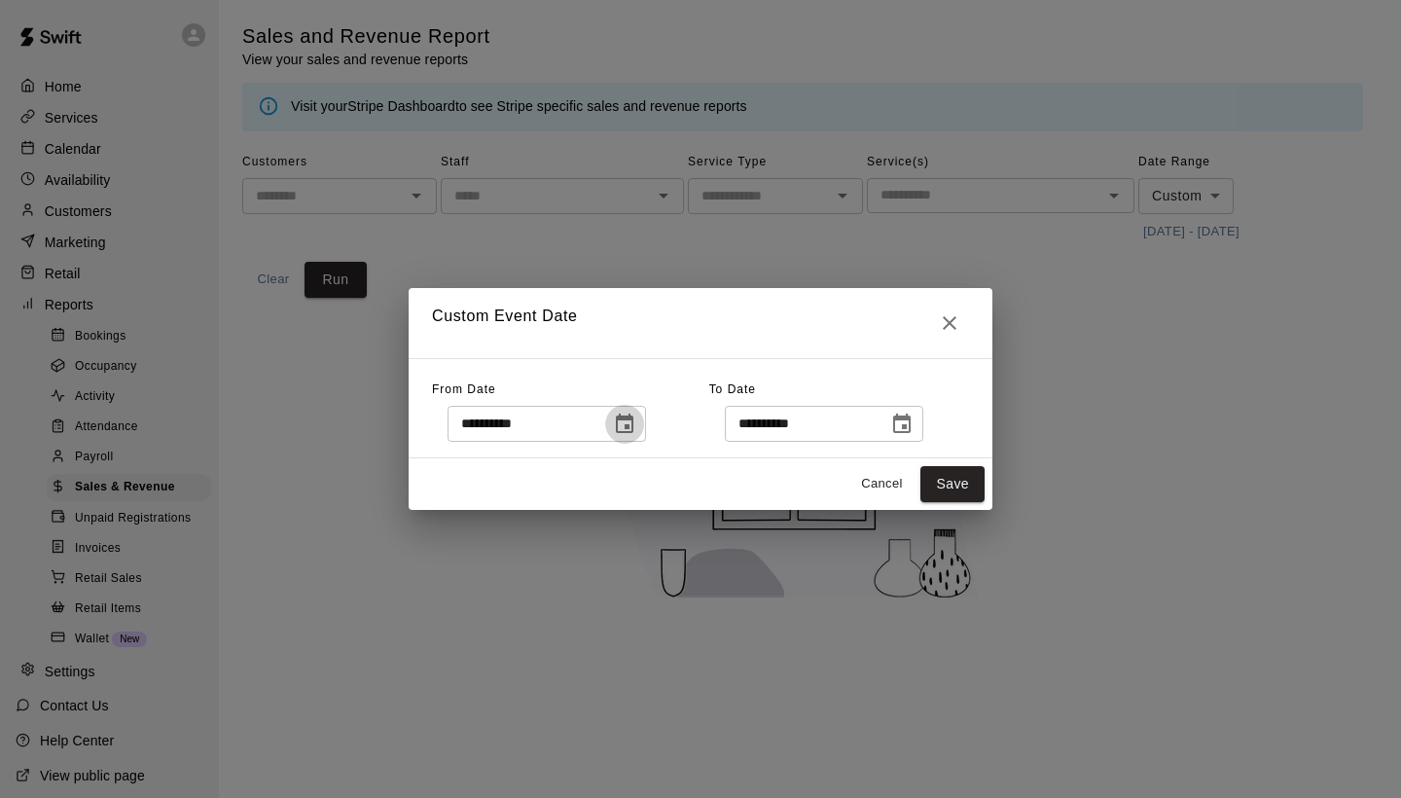
click at [629, 422] on icon "Choose date, selected date is Sep 12, 2024" at bounding box center [624, 424] width 23 height 23
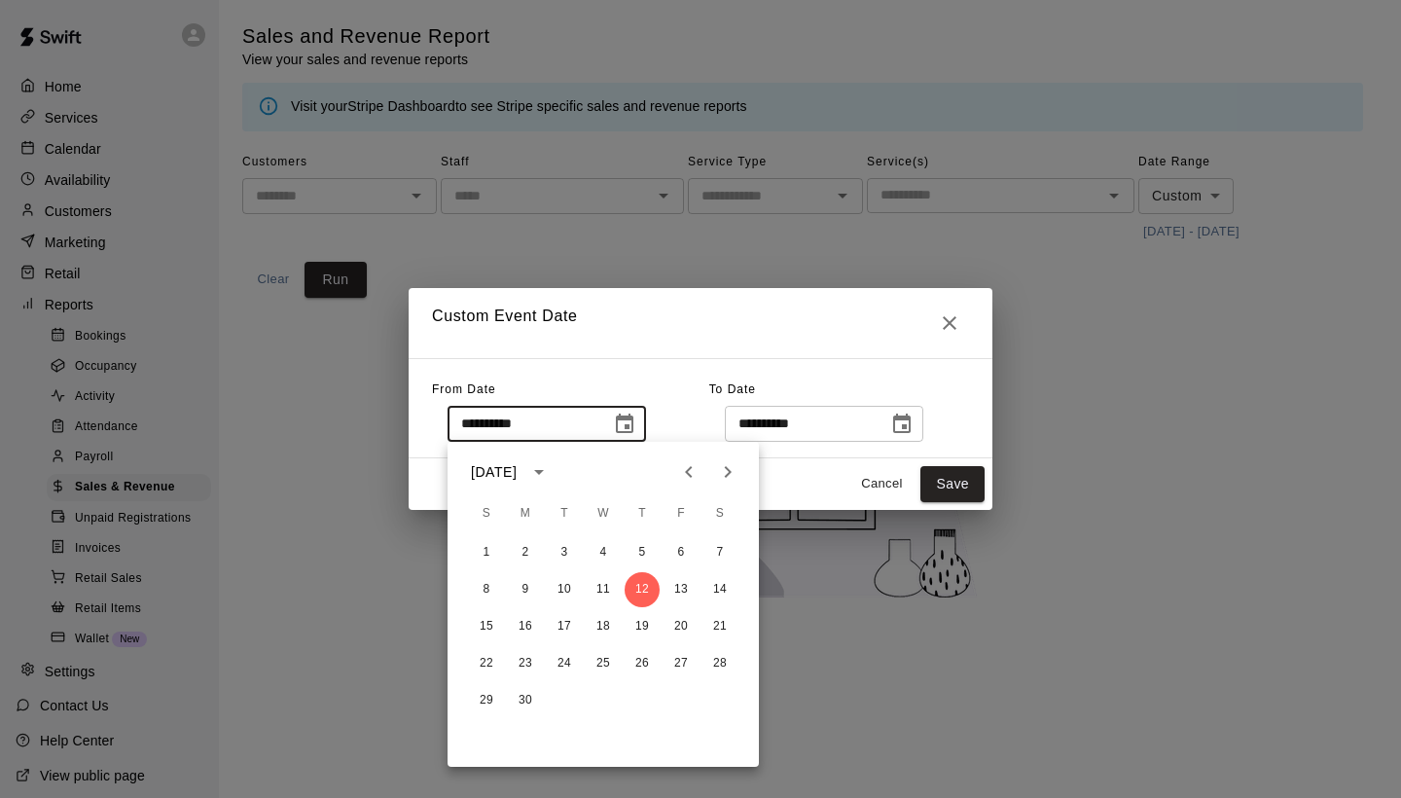
click at [816, 461] on div "Cancel Save" at bounding box center [701, 484] width 584 height 52
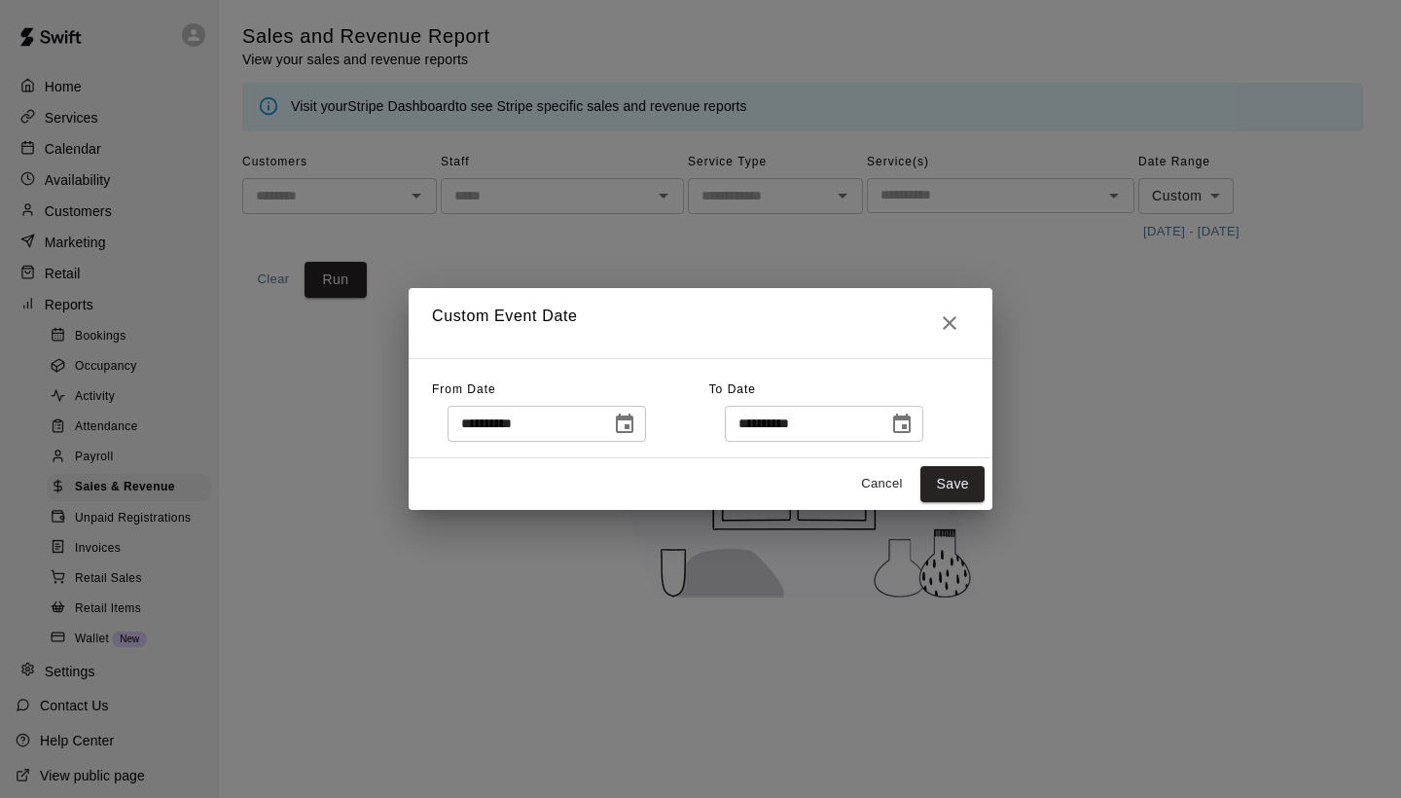
click at [868, 483] on button "Cancel" at bounding box center [881, 484] width 62 height 30
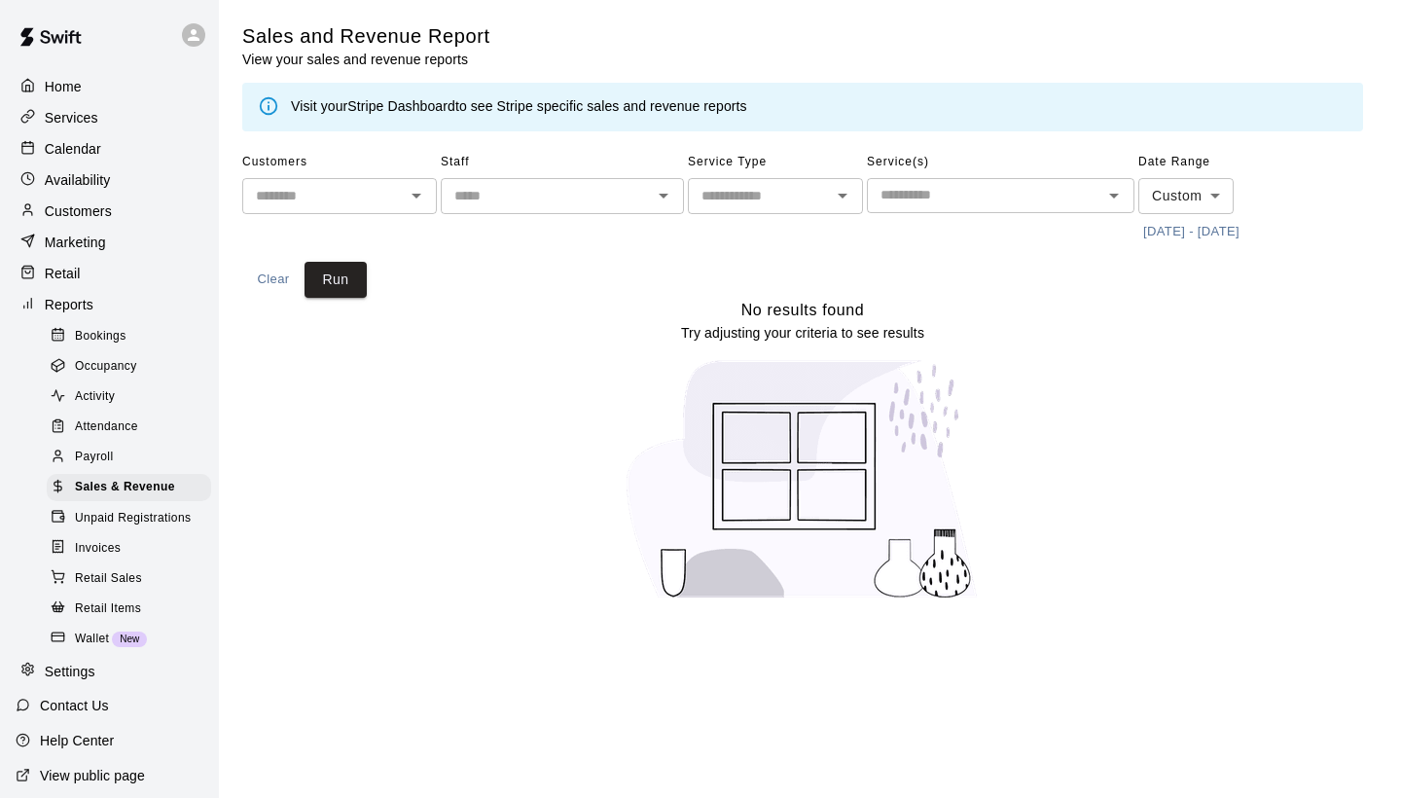
click at [1175, 190] on body "Home Services Calendar Availability Customers Marketing Retail Reports Bookings…" at bounding box center [700, 312] width 1401 height 624
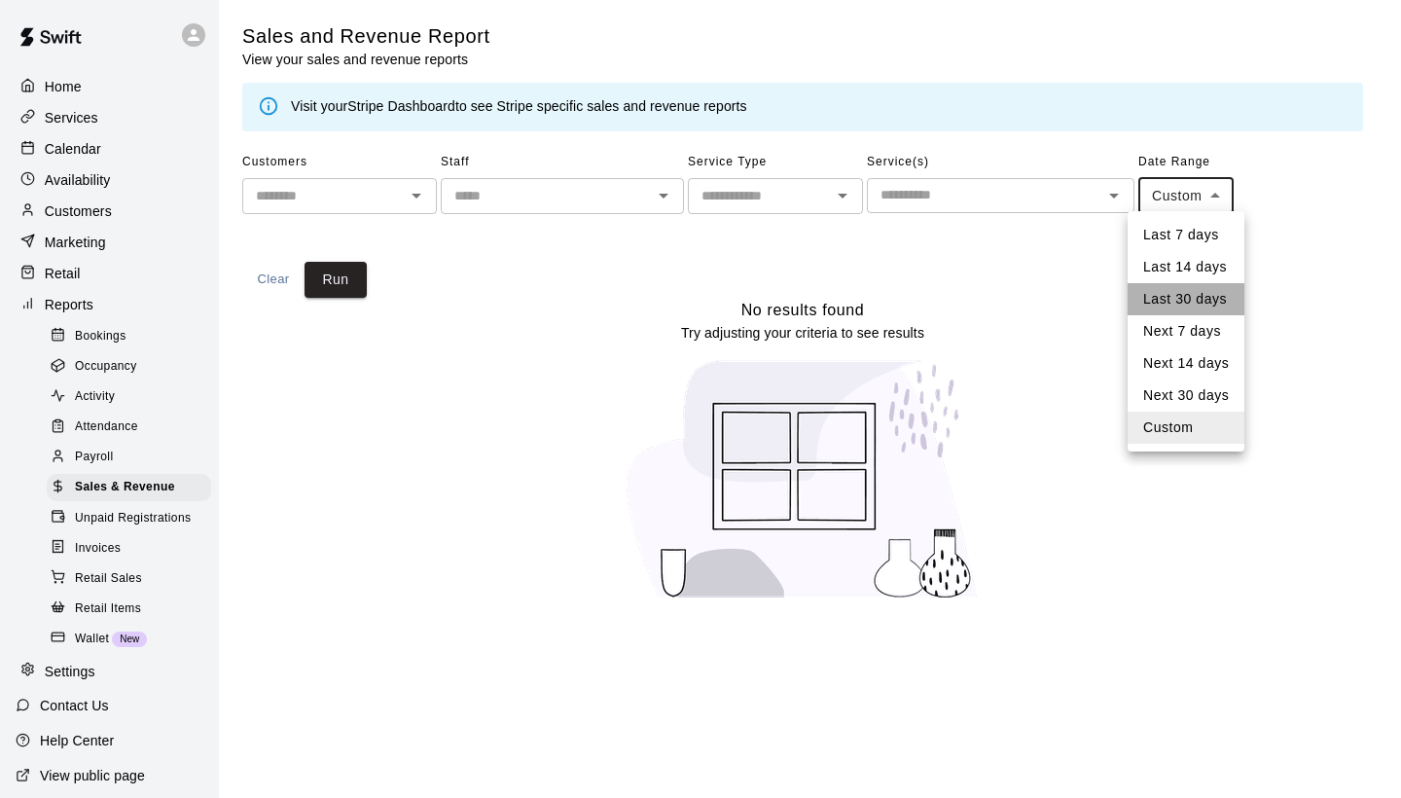
click at [1159, 292] on li "Last 30 days" at bounding box center [1186, 299] width 117 height 32
type input "*****"
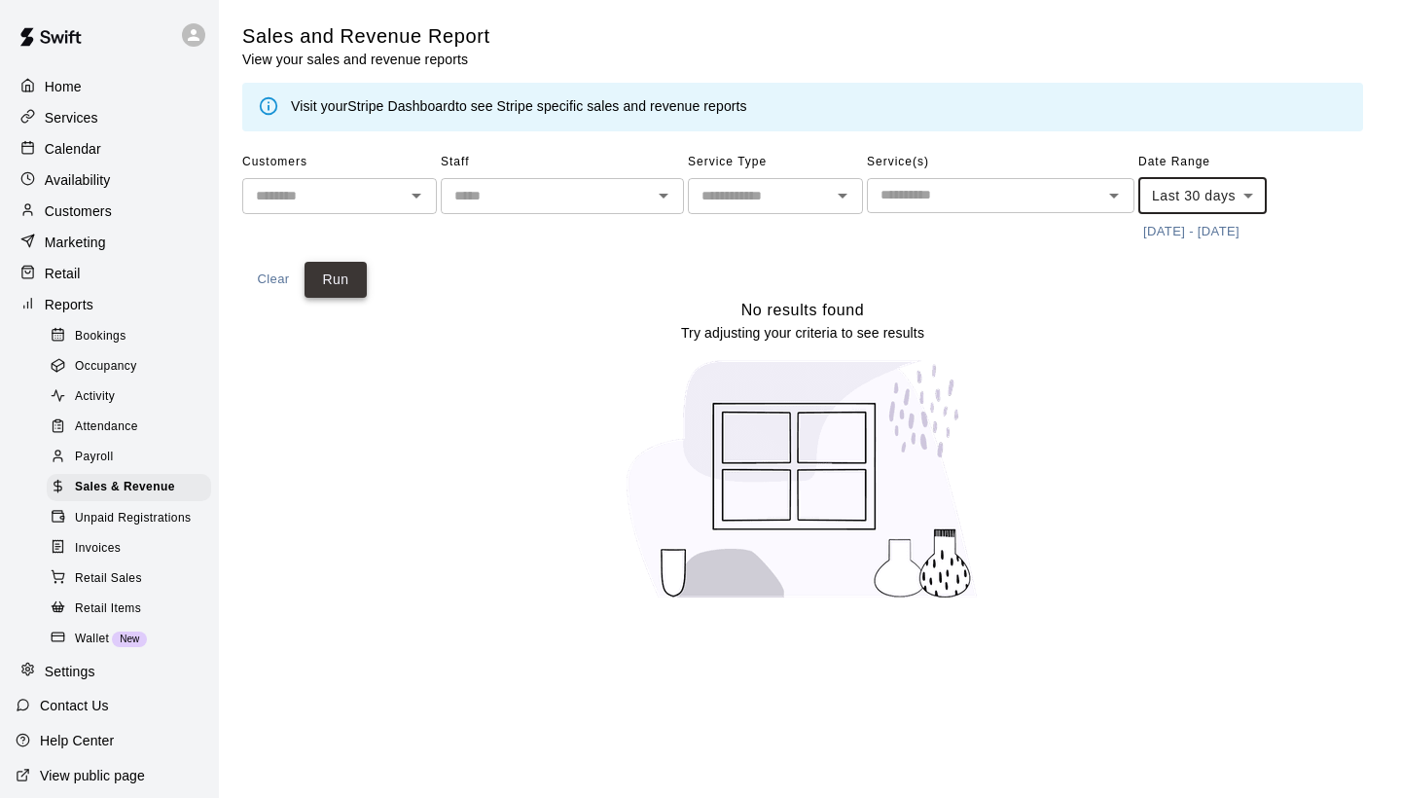
click at [355, 283] on button "Run" at bounding box center [336, 280] width 62 height 36
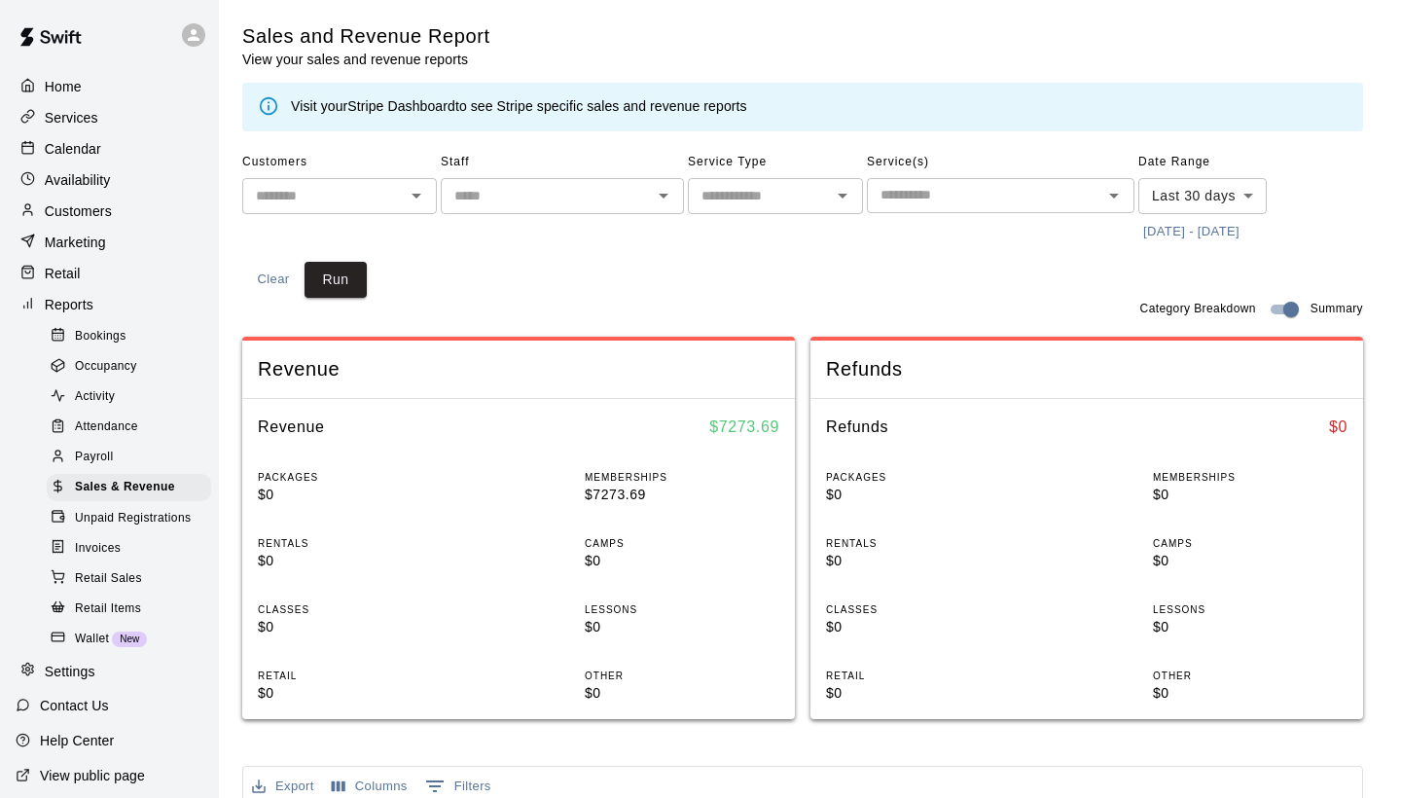
click at [101, 551] on div "Invoices" at bounding box center [129, 548] width 164 height 27
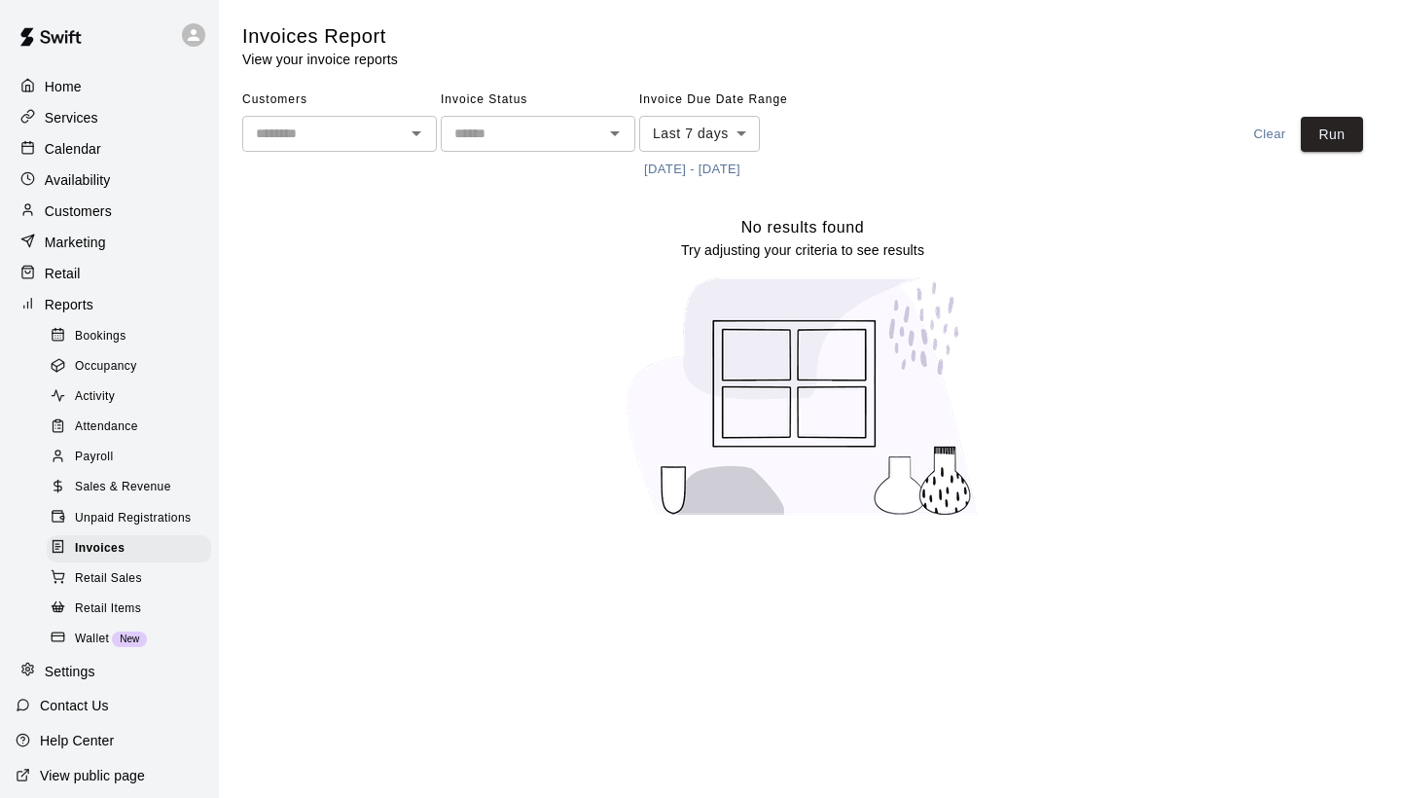
click at [66, 269] on p "Retail" at bounding box center [63, 273] width 36 height 19
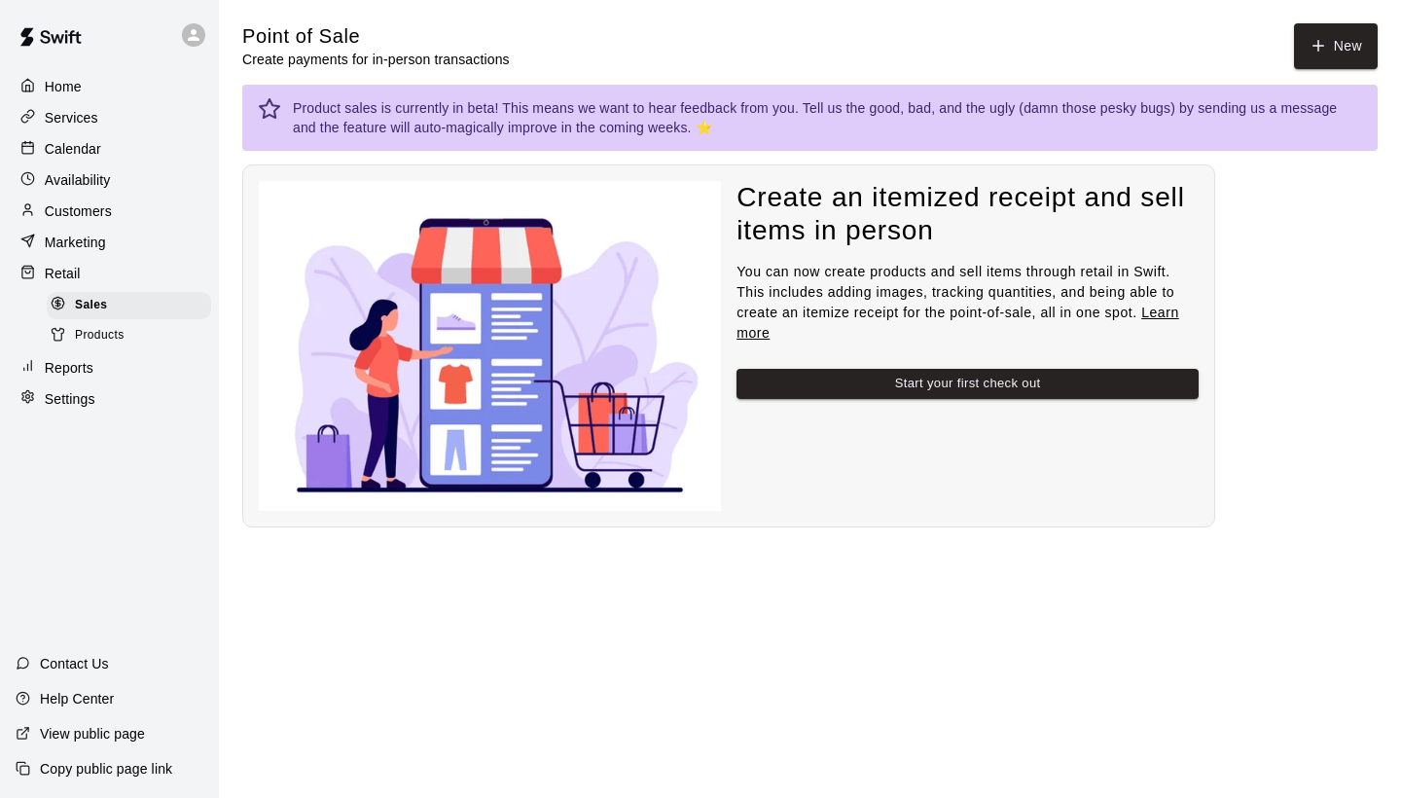
click at [90, 236] on p "Marketing" at bounding box center [75, 242] width 61 height 19
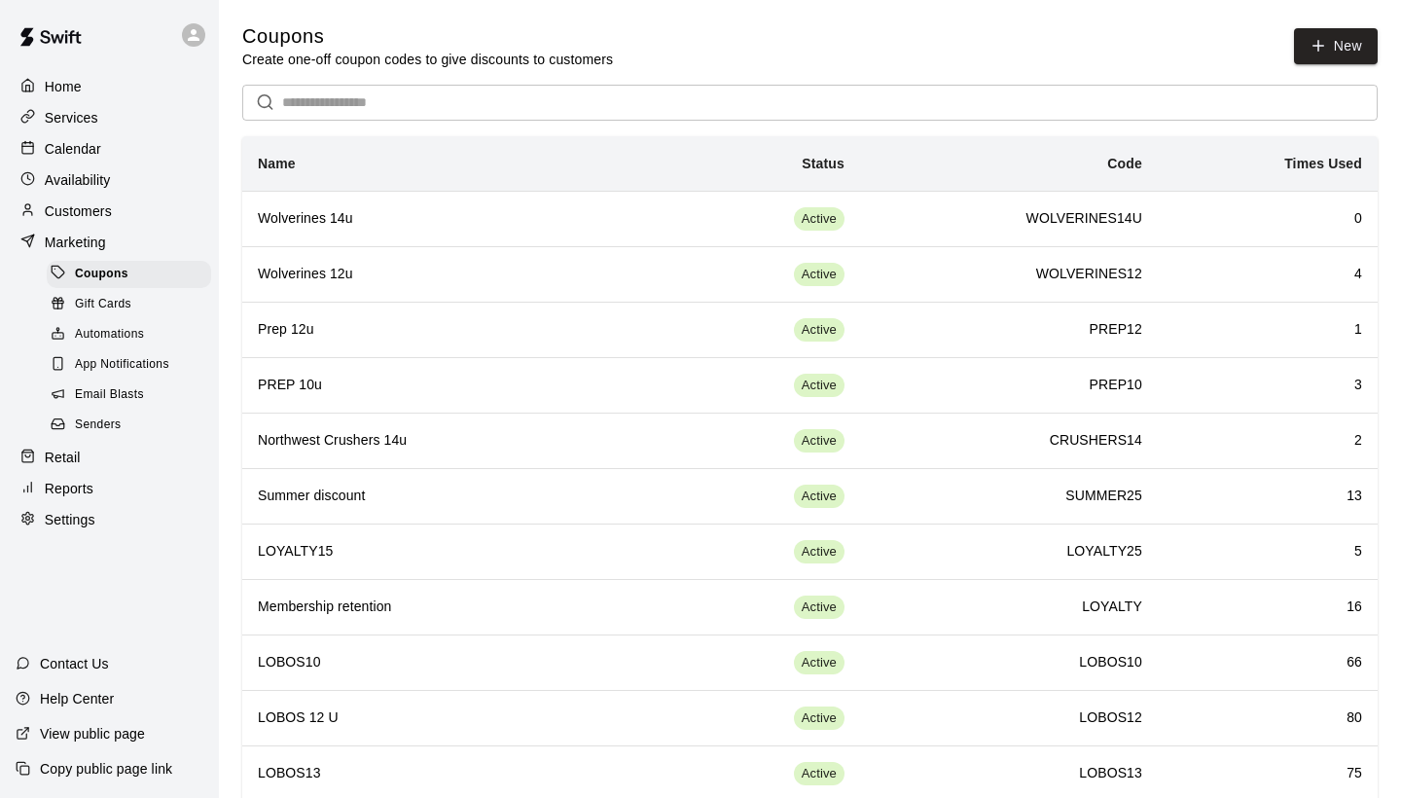
click at [104, 222] on div "Customers" at bounding box center [110, 211] width 188 height 29
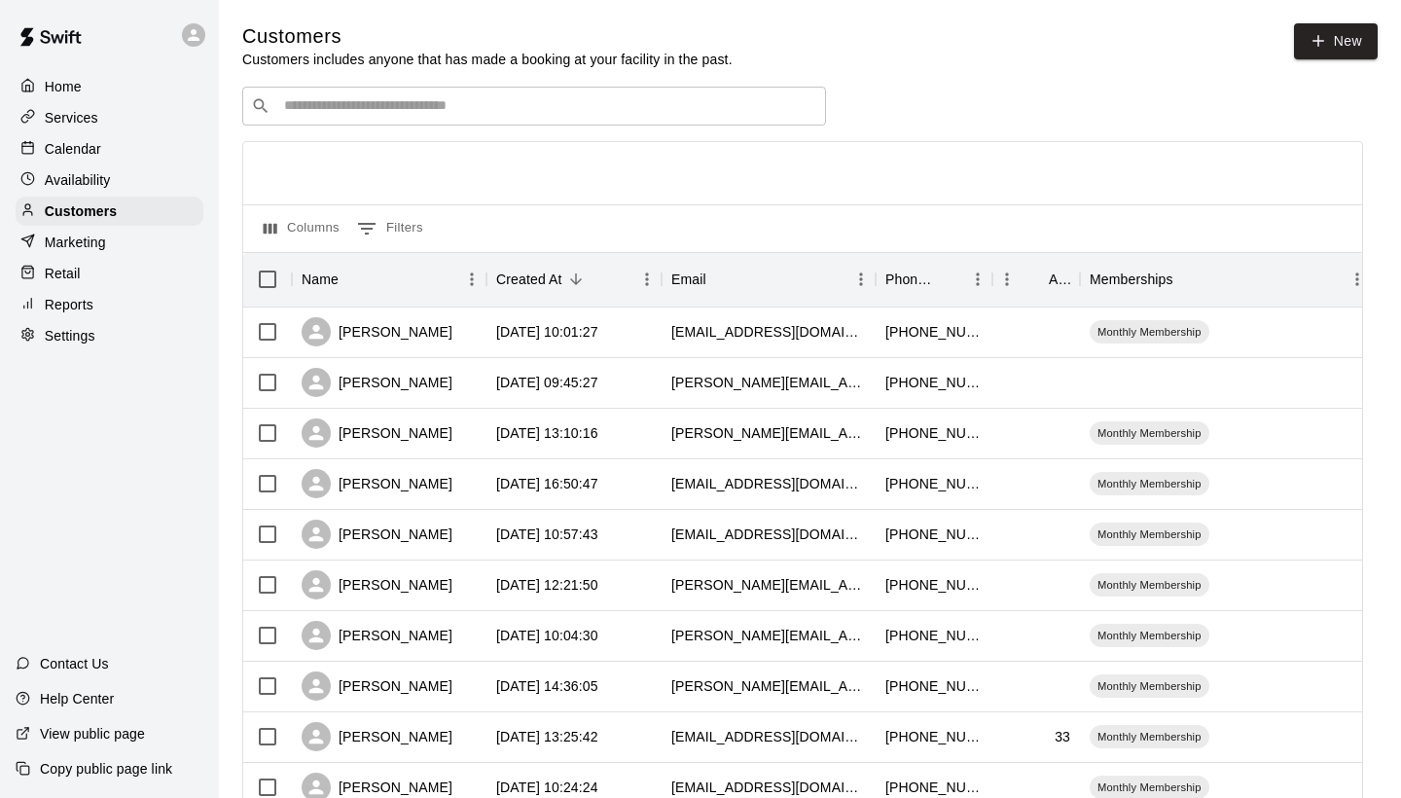
click at [469, 109] on input "Search customers by name or email" at bounding box center [547, 105] width 539 height 19
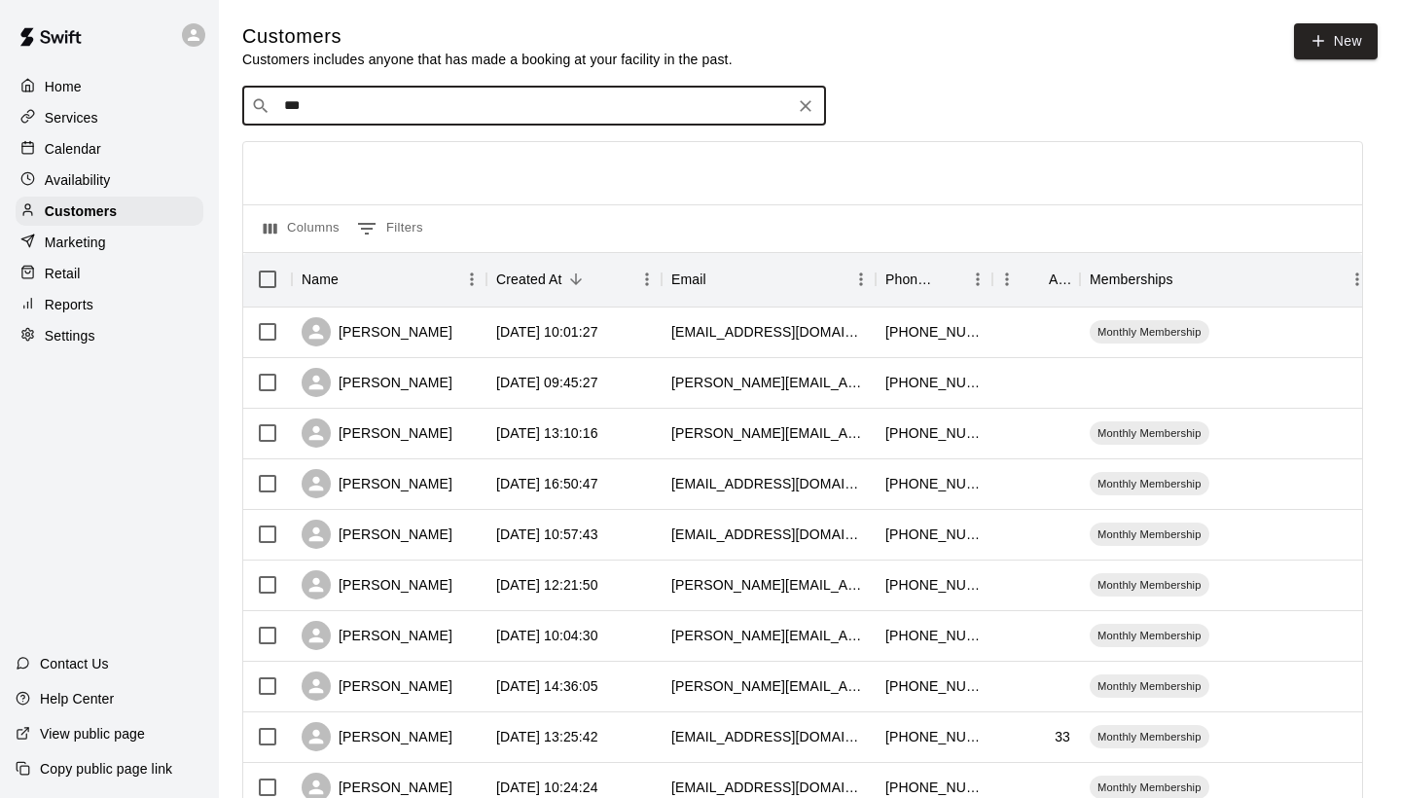
type input "****"
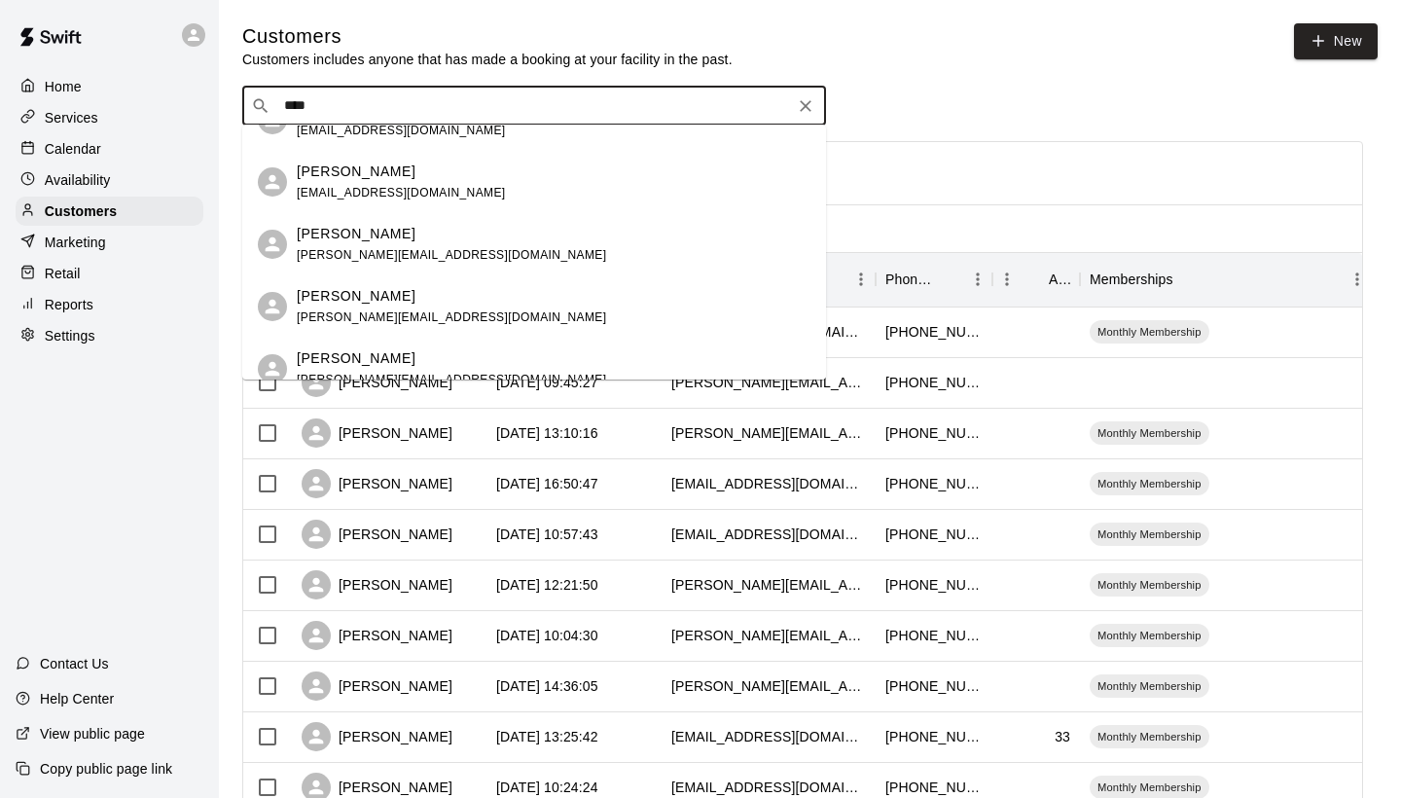
scroll to position [274, 0]
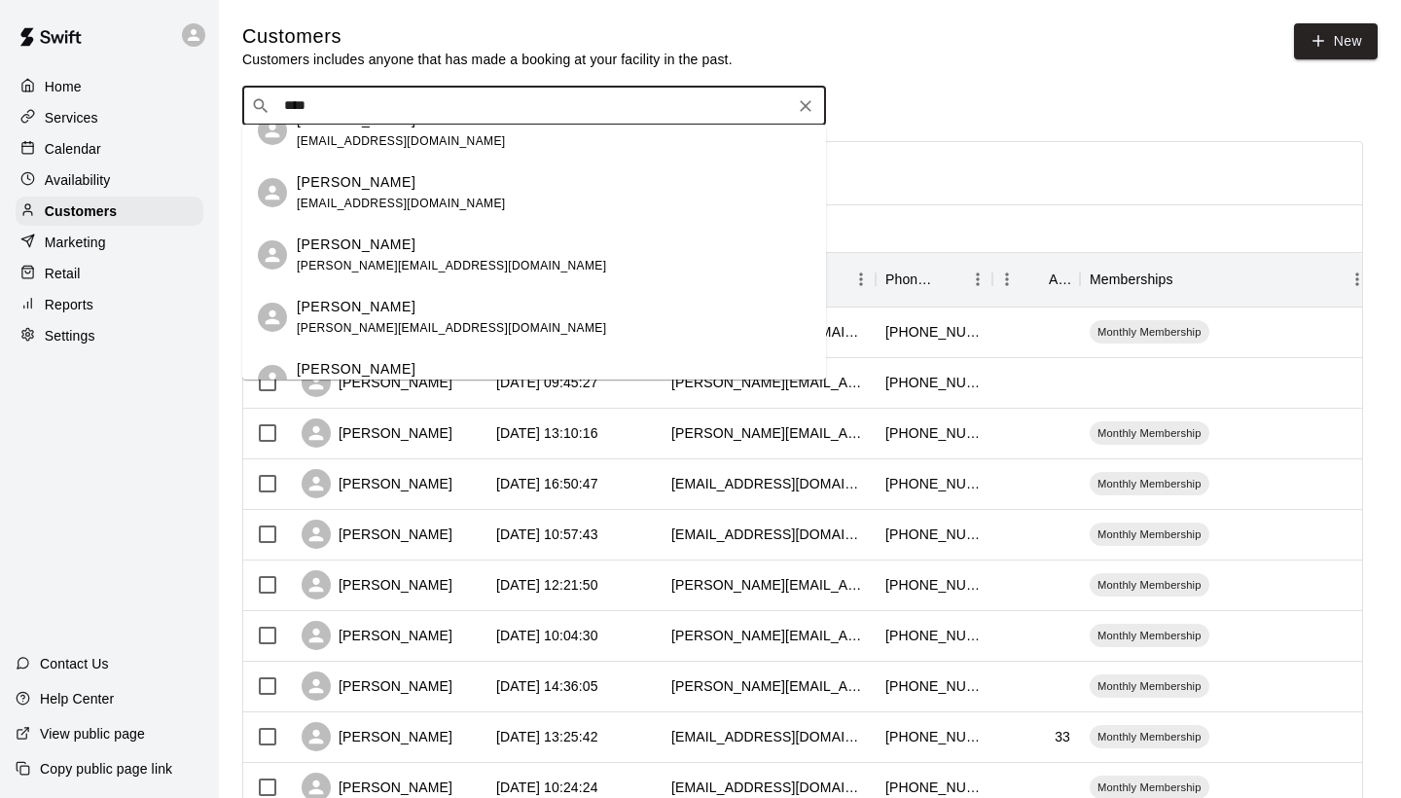
click at [360, 199] on span "[EMAIL_ADDRESS][DOMAIN_NAME]" at bounding box center [401, 204] width 209 height 14
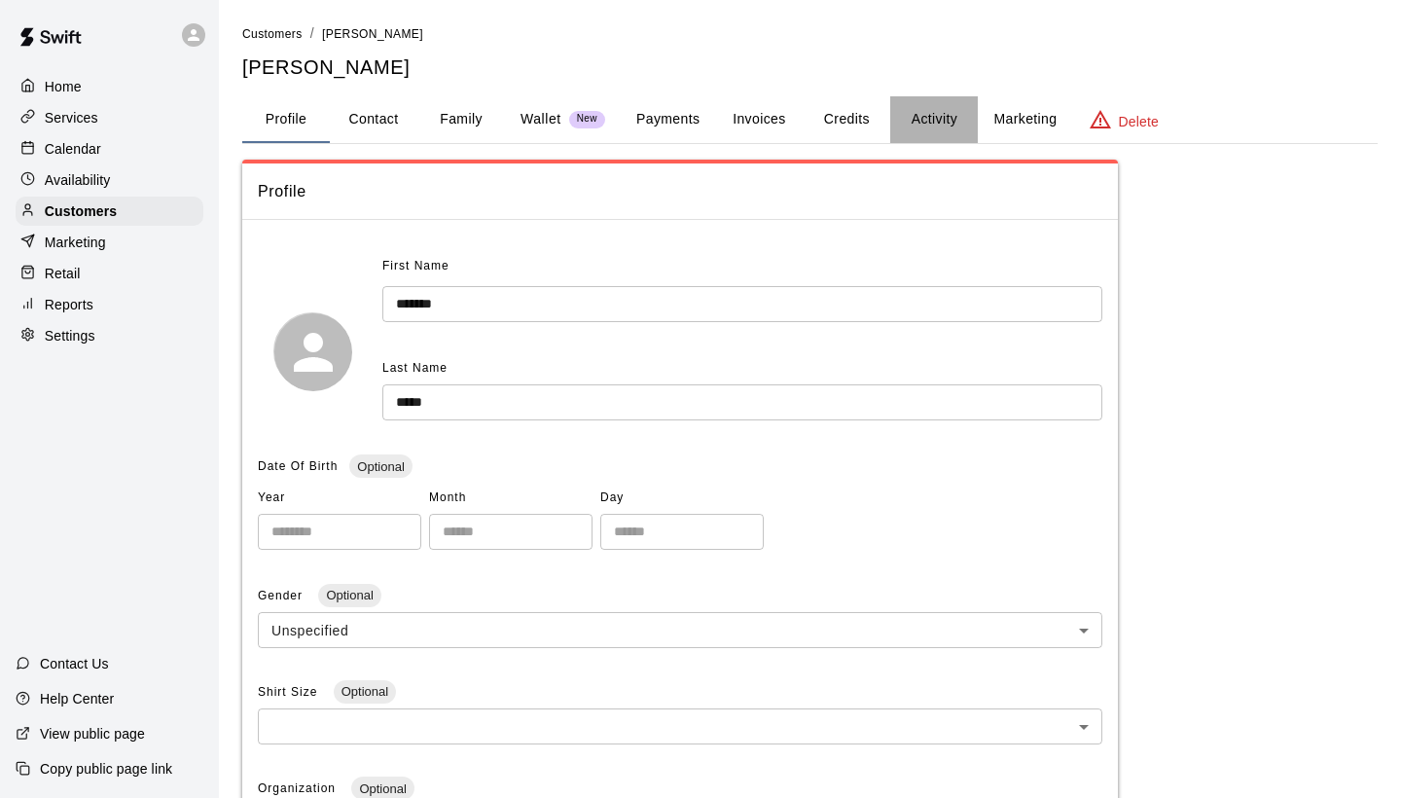
click at [921, 126] on button "Activity" at bounding box center [934, 119] width 88 height 47
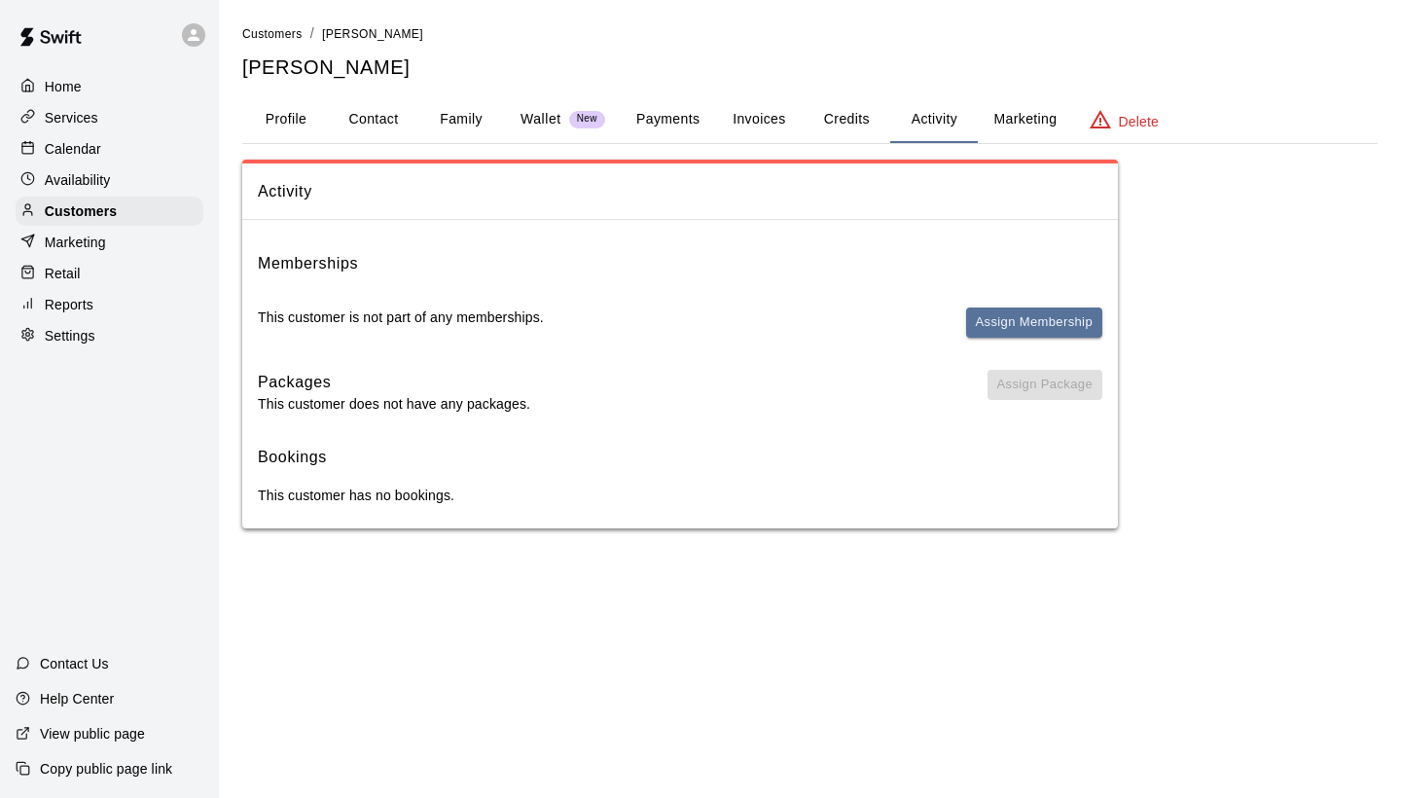
click at [834, 110] on button "Credits" at bounding box center [847, 119] width 88 height 47
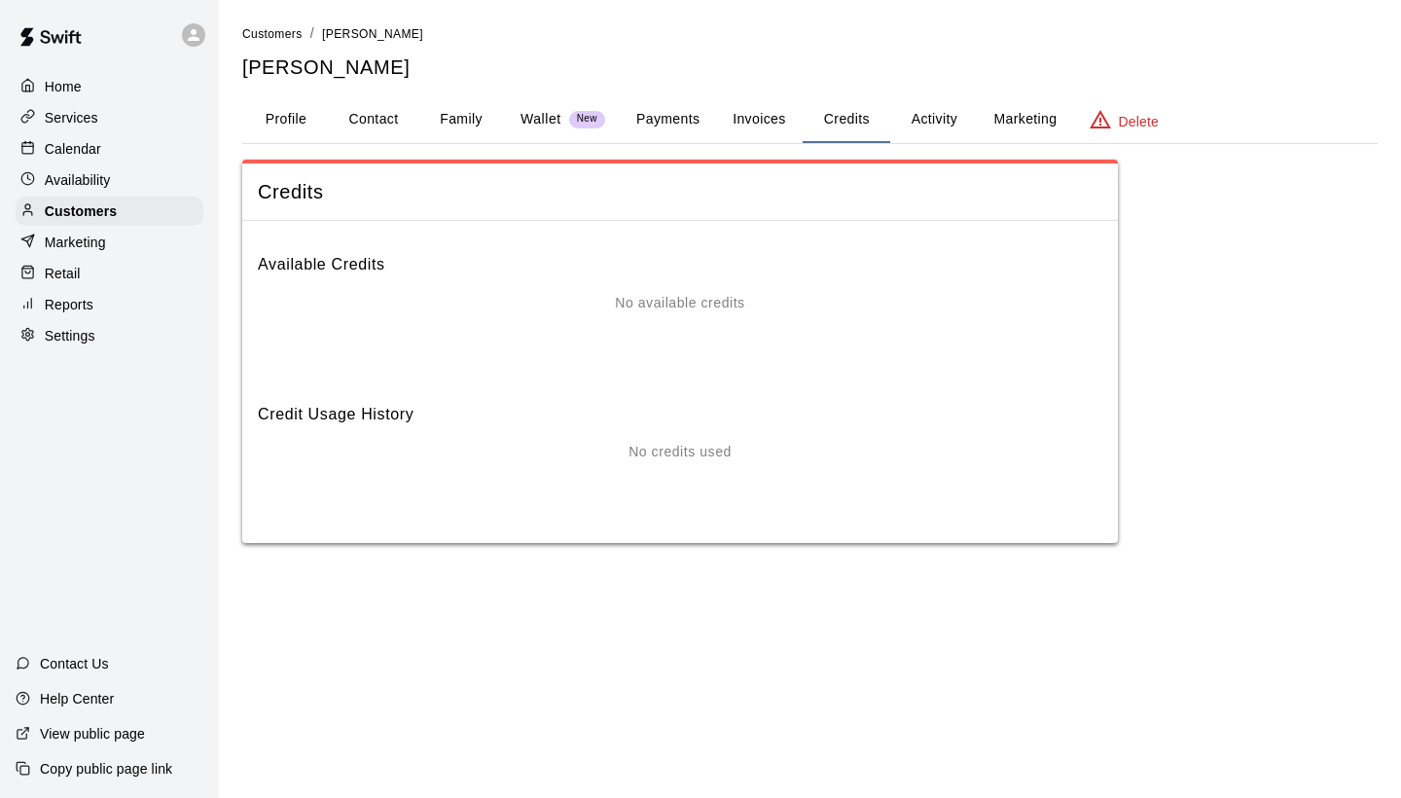
click at [751, 127] on button "Invoices" at bounding box center [759, 119] width 88 height 47
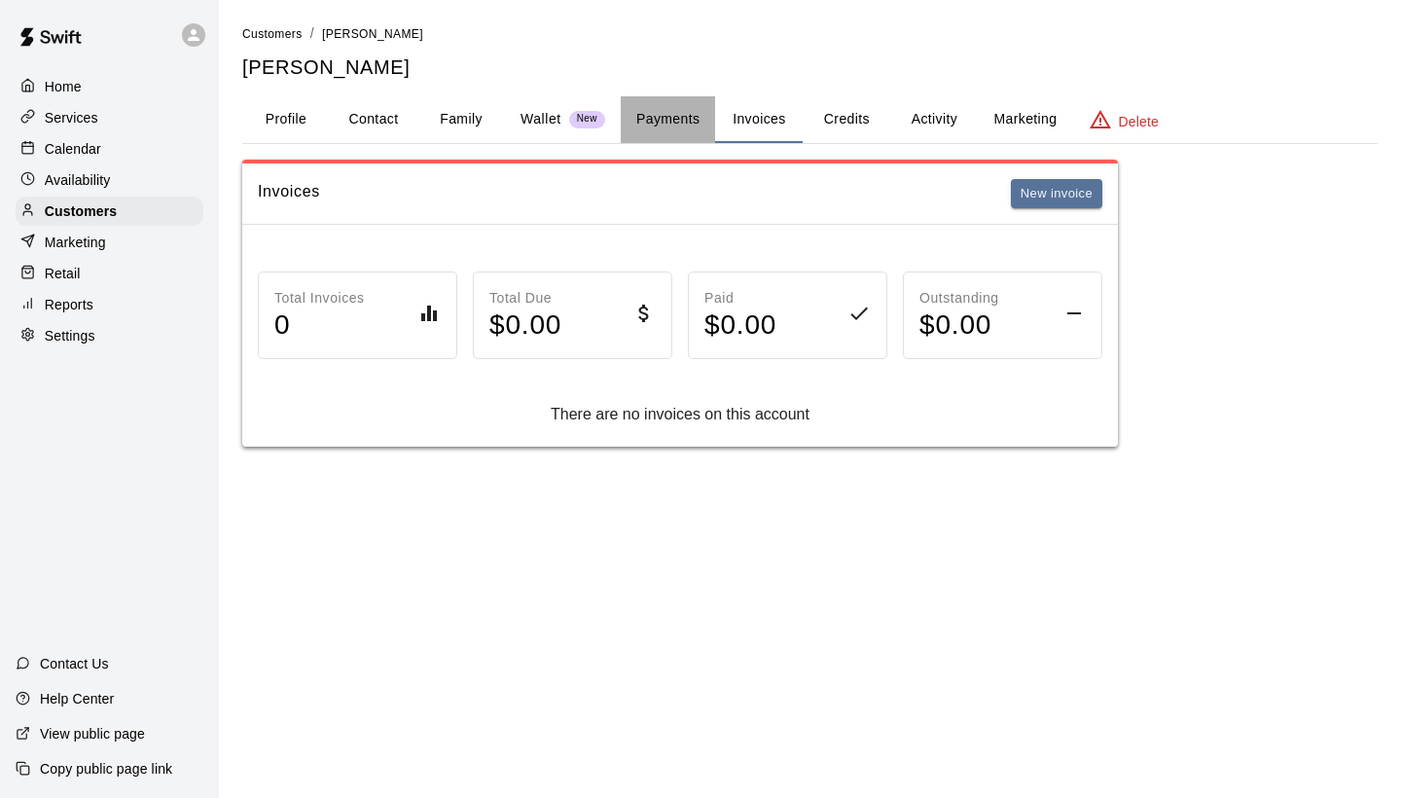
click at [650, 105] on button "Payments" at bounding box center [668, 119] width 94 height 47
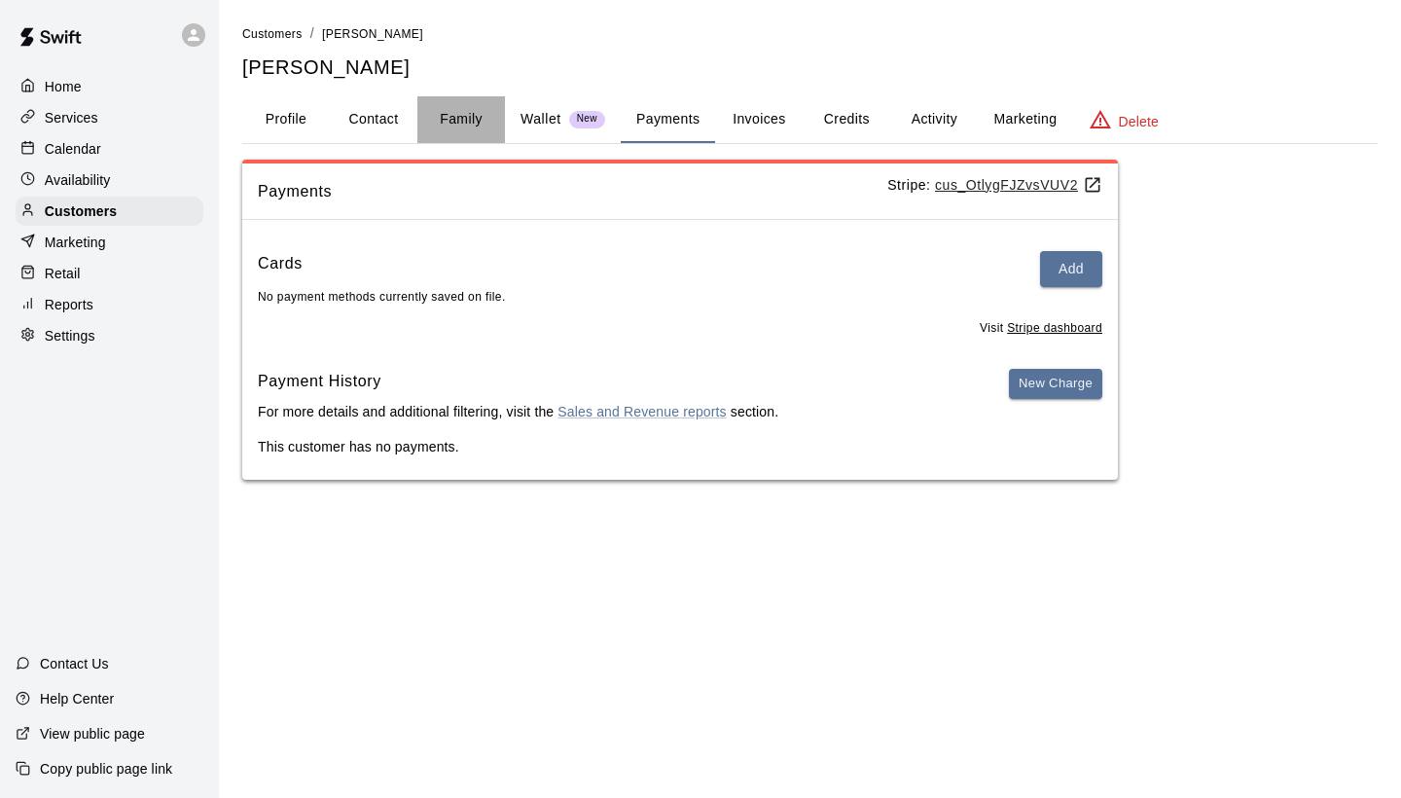
click at [478, 112] on button "Family" at bounding box center [461, 119] width 88 height 47
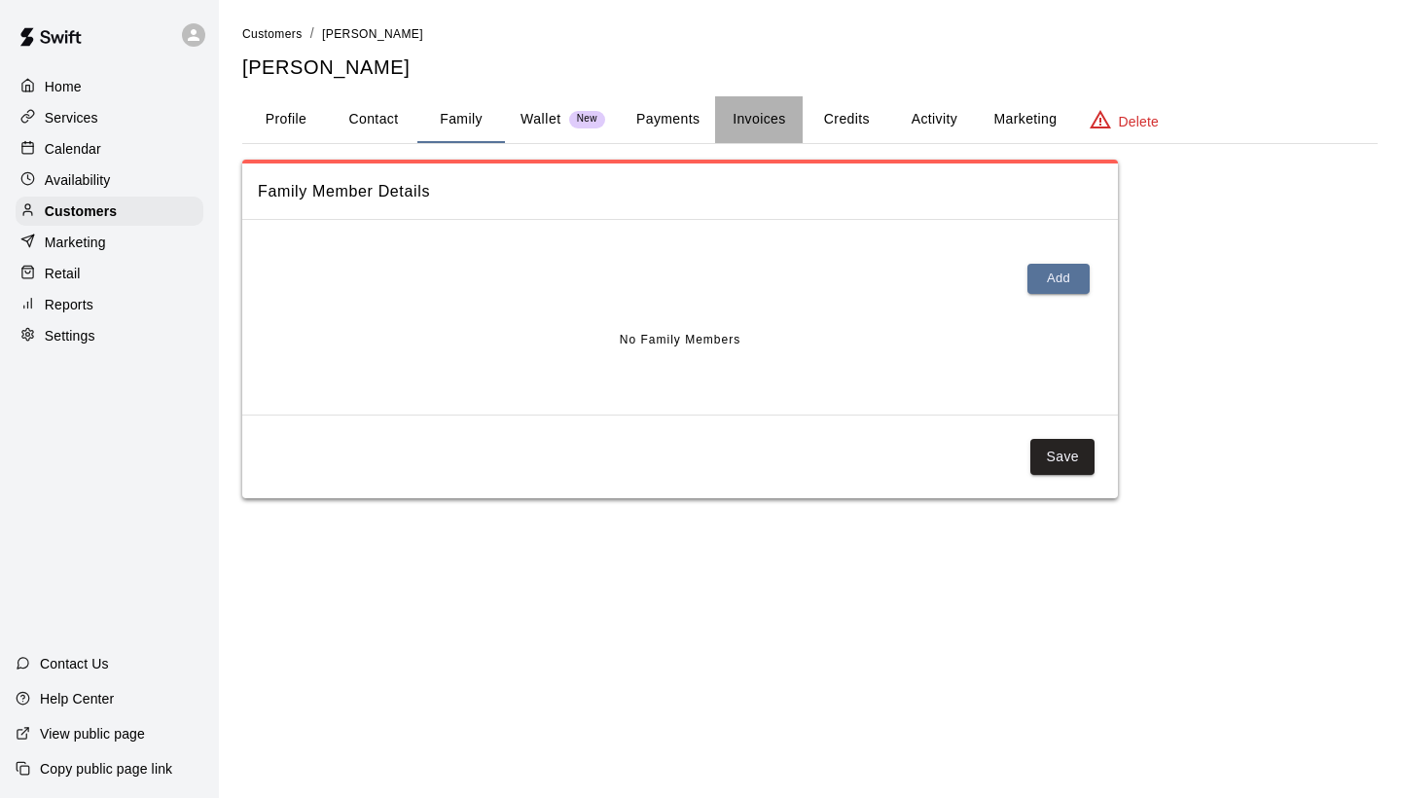
click at [757, 112] on button "Invoices" at bounding box center [759, 119] width 88 height 47
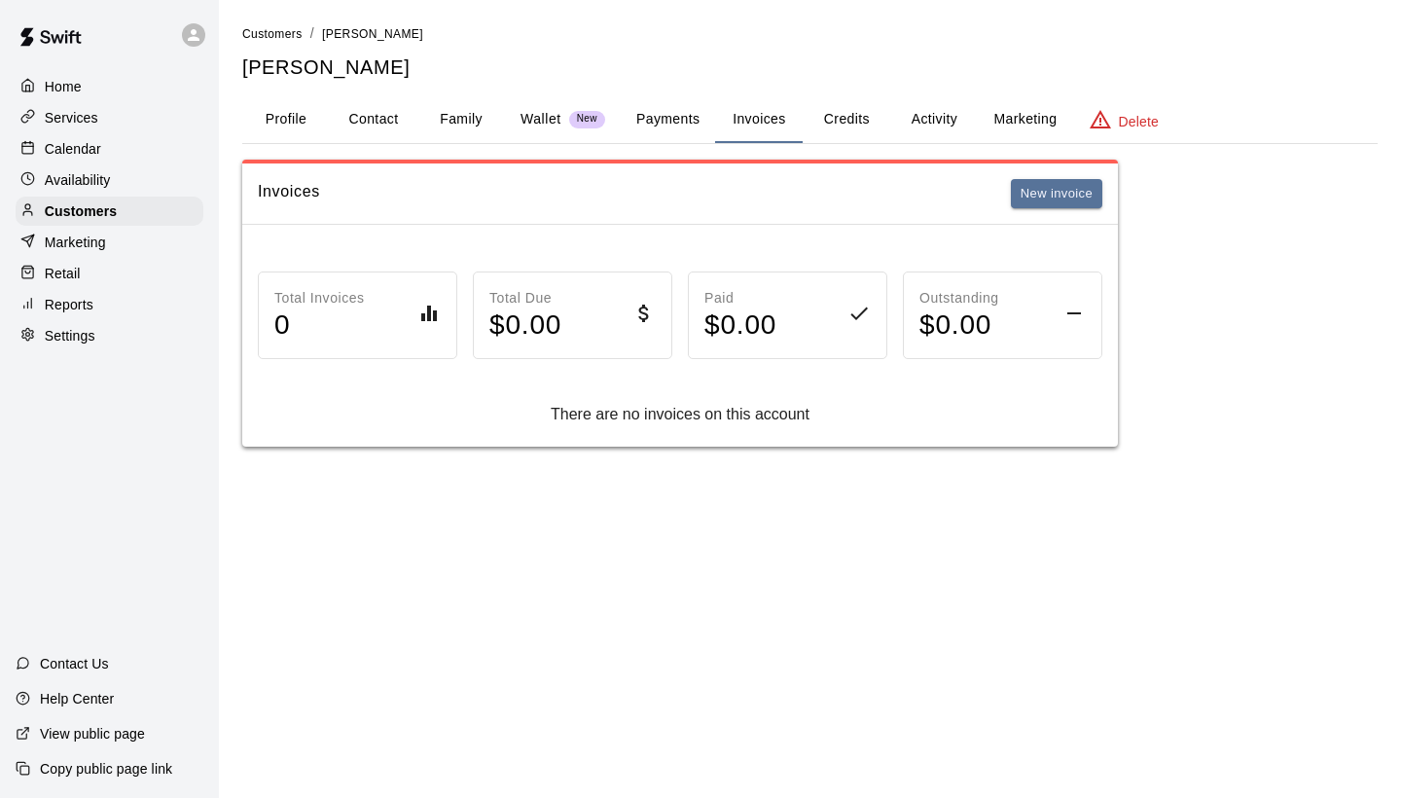
click at [936, 117] on button "Activity" at bounding box center [934, 119] width 88 height 47
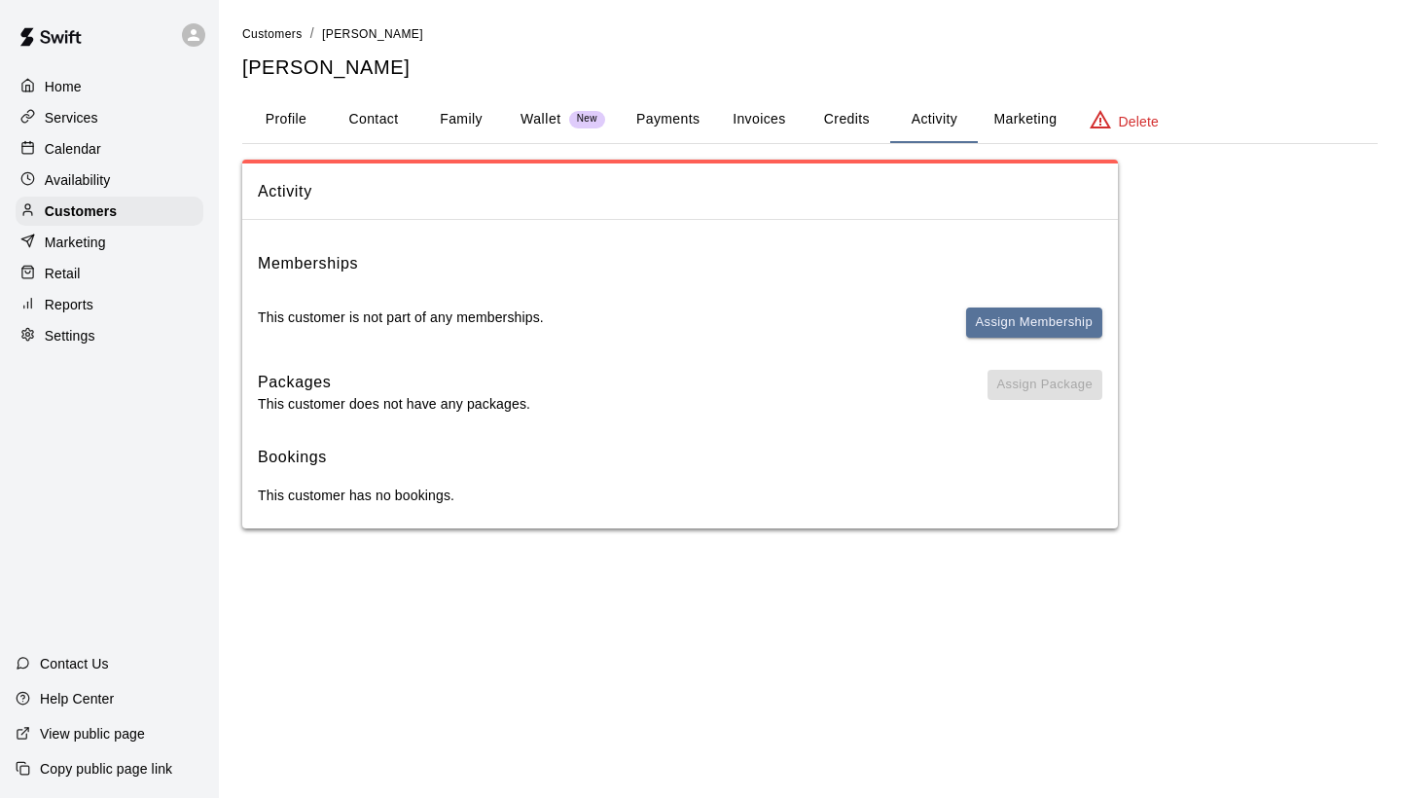
click at [817, 133] on button "Credits" at bounding box center [847, 119] width 88 height 47
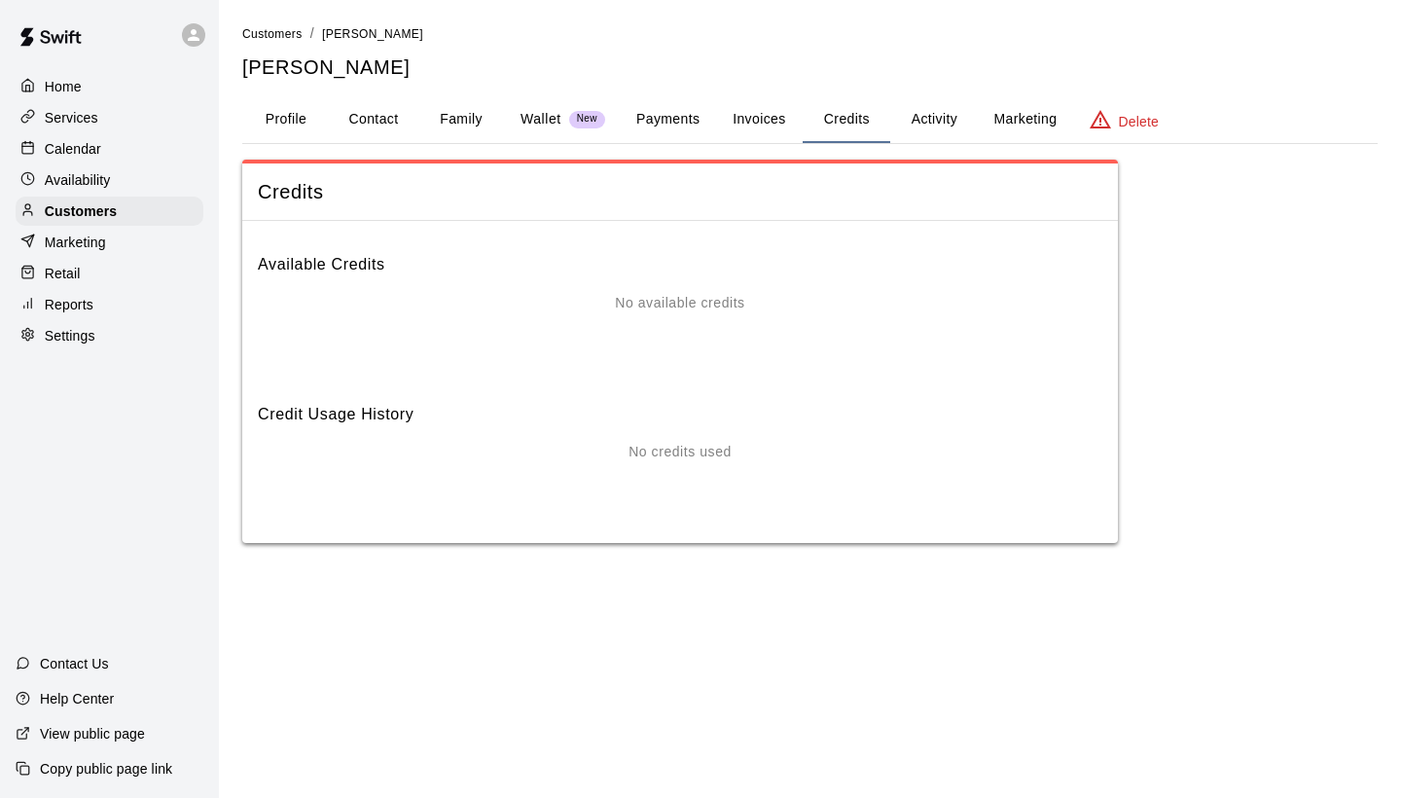
click at [758, 128] on button "Invoices" at bounding box center [759, 119] width 88 height 47
